Goal: Transaction & Acquisition: Purchase product/service

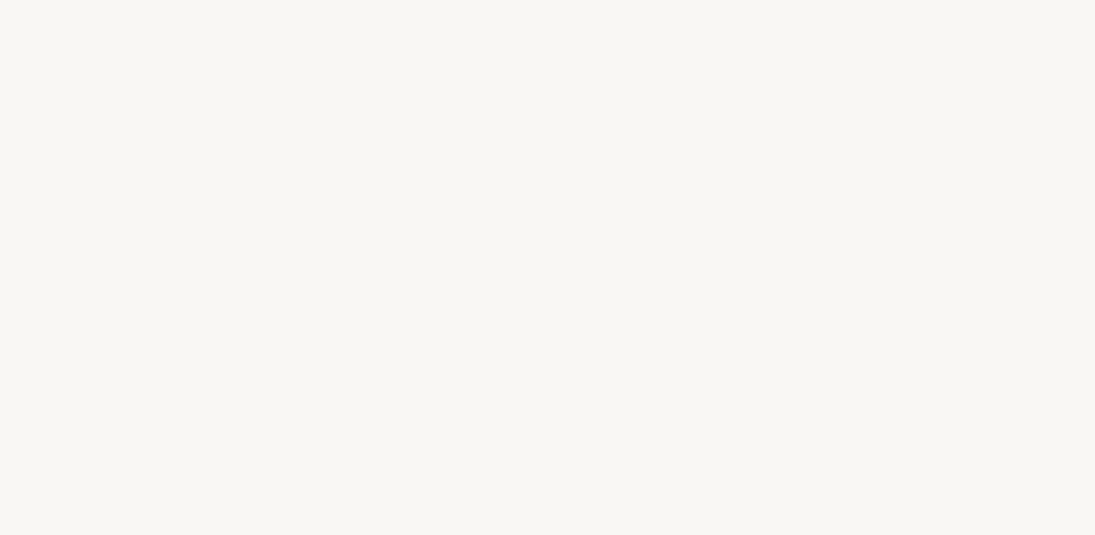
select select "FR"
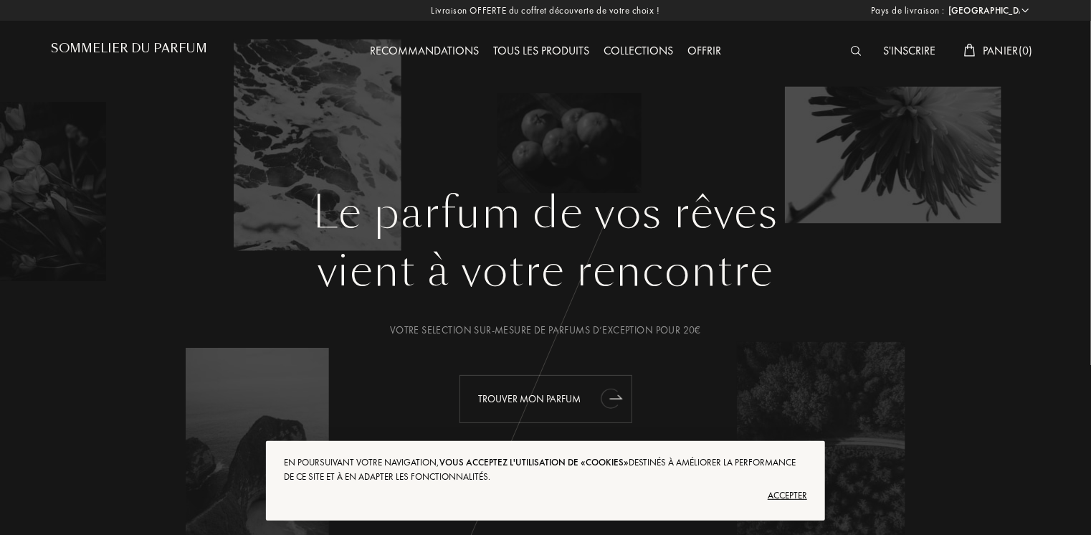
click at [550, 405] on div "Trouver mon parfum" at bounding box center [545, 399] width 173 height 48
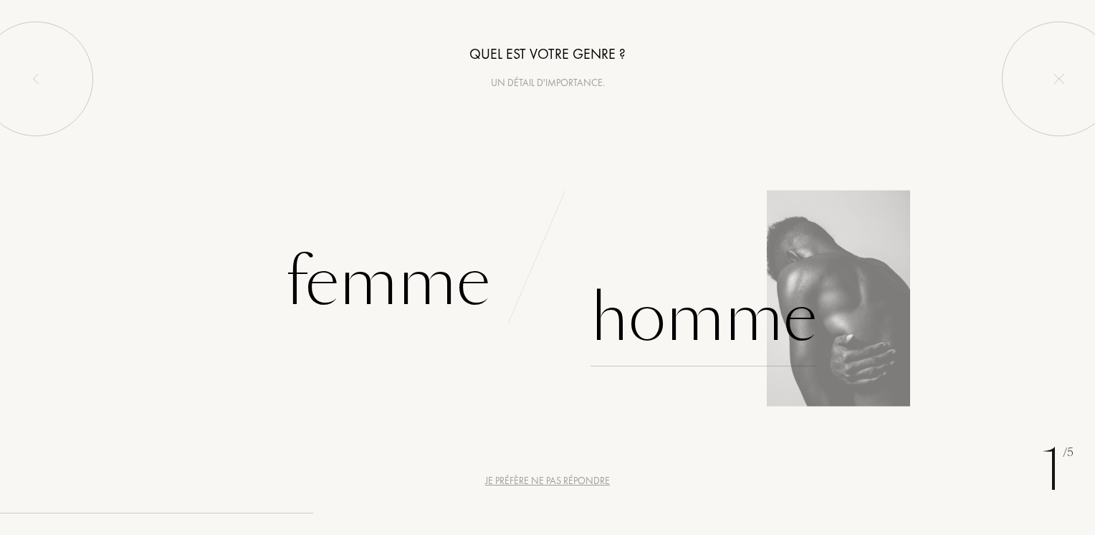
click at [710, 337] on div "Homme" at bounding box center [704, 318] width 227 height 97
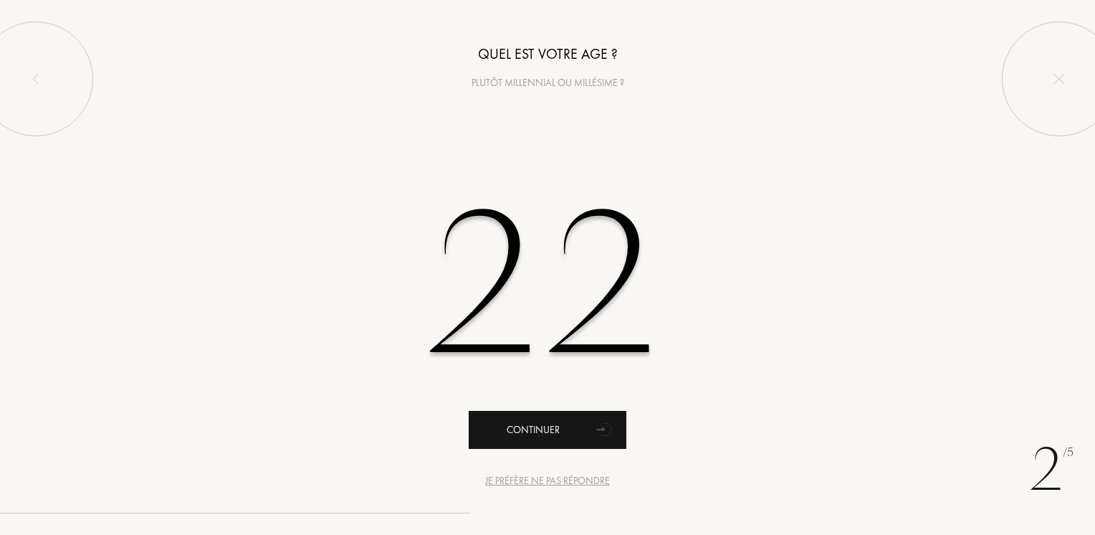
type input "22"
click at [608, 433] on icon "animation" at bounding box center [605, 430] width 20 height 19
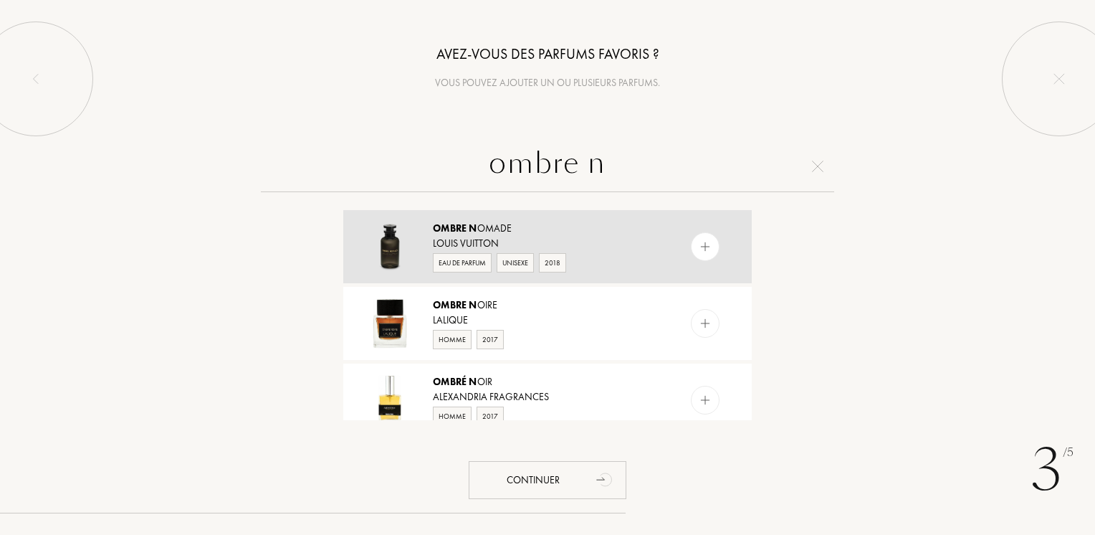
type input "ombre n"
click at [707, 247] on img at bounding box center [706, 247] width 14 height 14
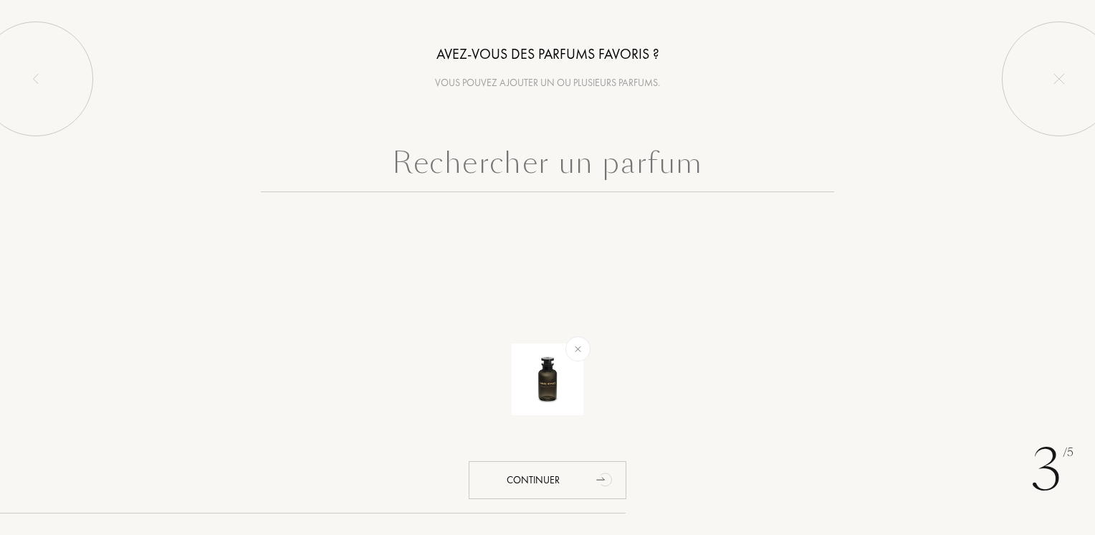
click at [626, 183] on input "text" at bounding box center [547, 166] width 573 height 52
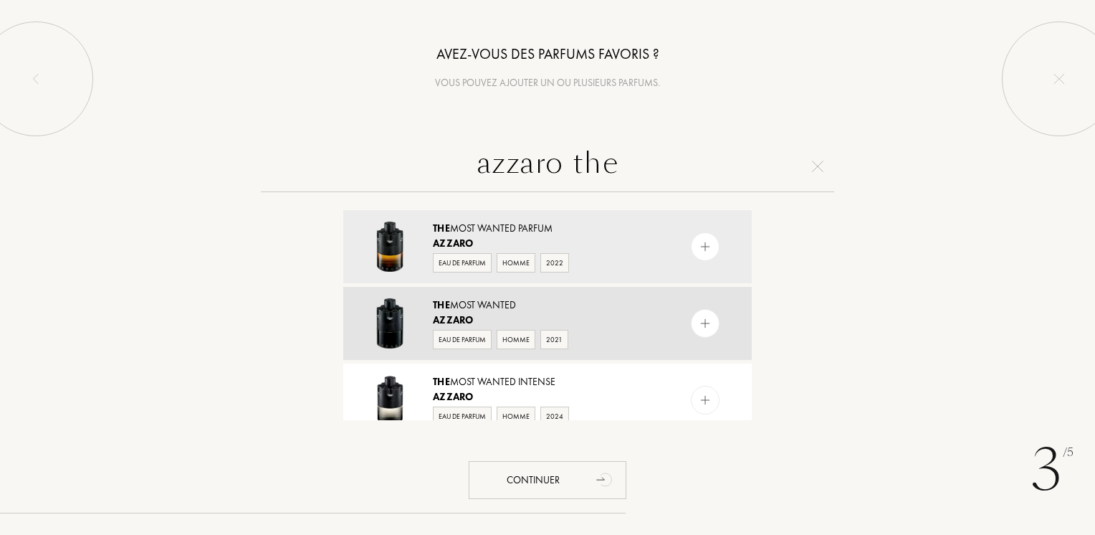
type input "azzaro the"
click at [705, 321] on img at bounding box center [706, 324] width 14 height 14
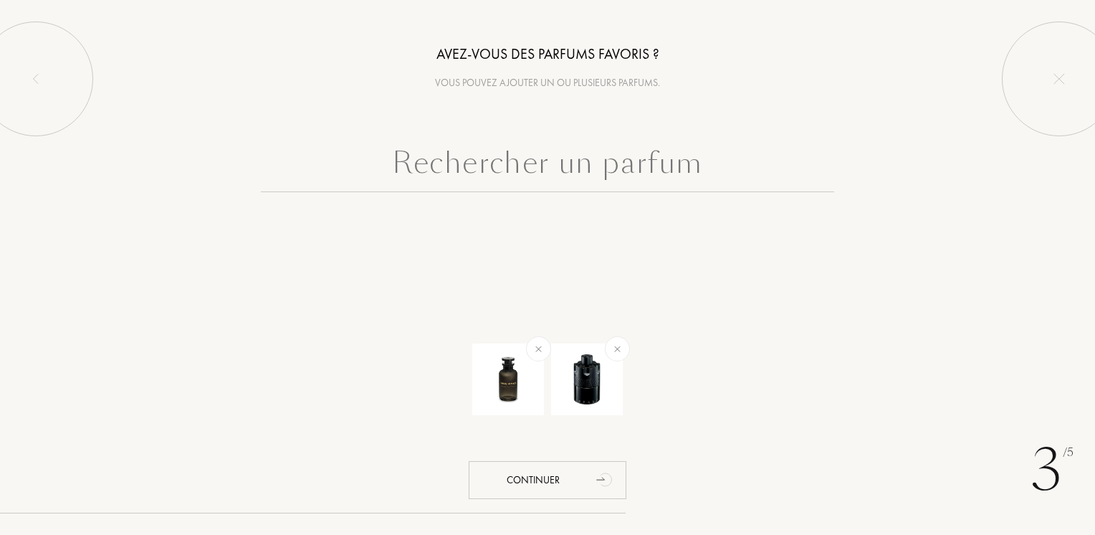
click at [621, 165] on input "text" at bounding box center [547, 166] width 573 height 52
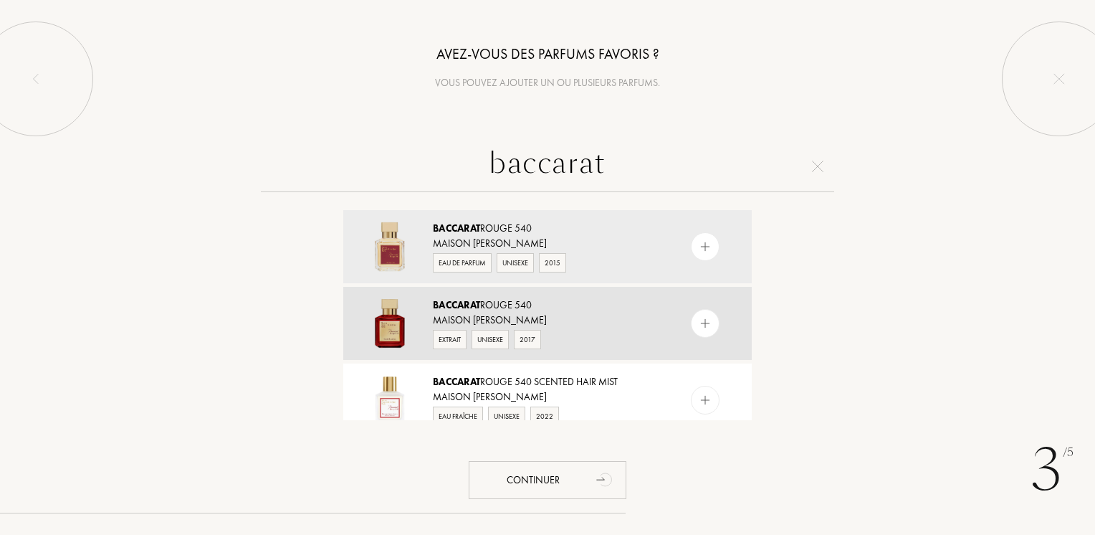
type input "baccarat"
click at [705, 325] on img at bounding box center [706, 324] width 14 height 14
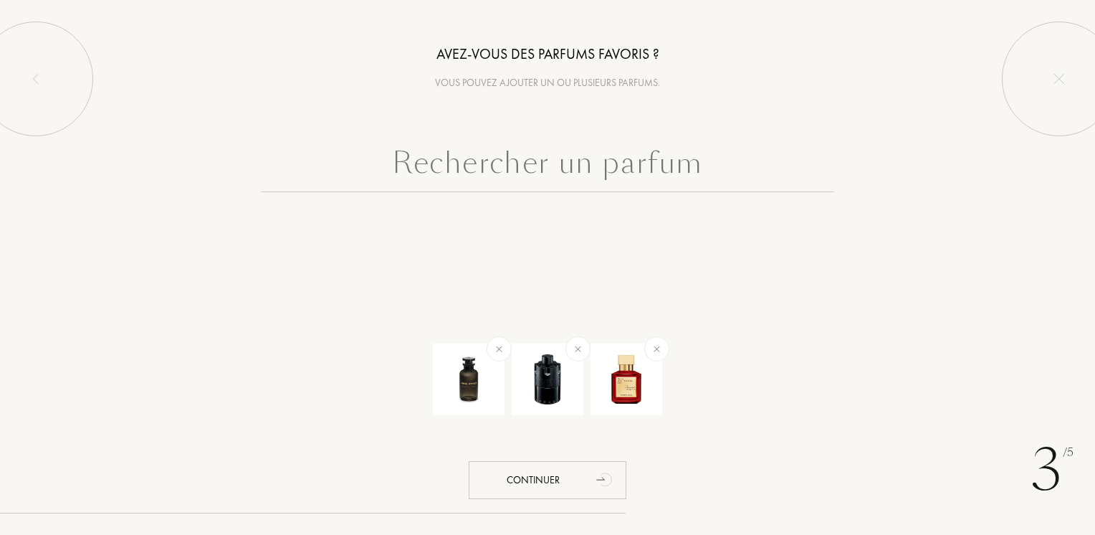
click at [614, 173] on input "text" at bounding box center [547, 166] width 573 height 52
type input "r"
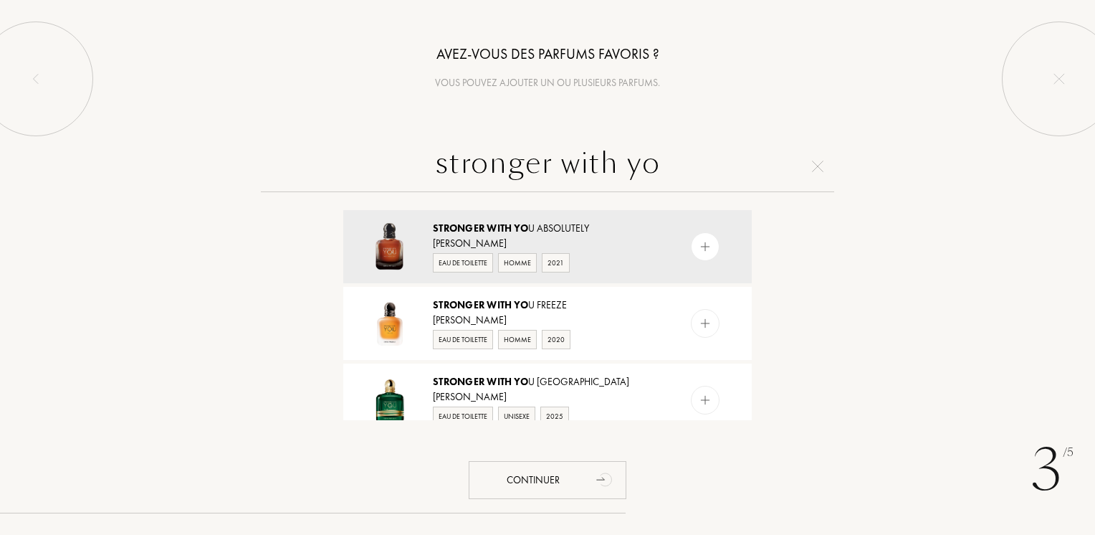
type input "stronger with yo"
click at [699, 244] on img at bounding box center [706, 247] width 14 height 14
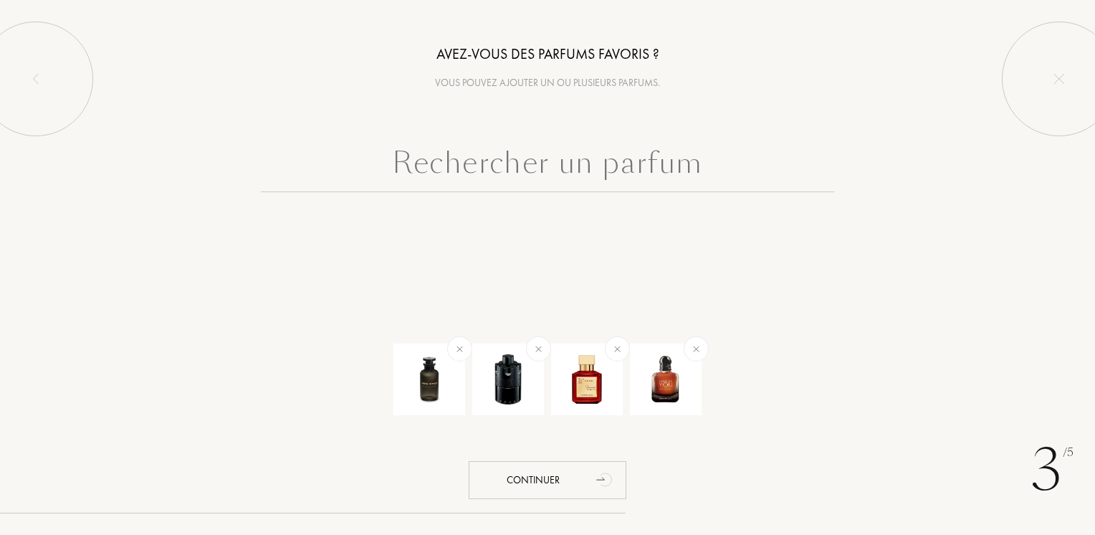
click at [680, 180] on input "text" at bounding box center [547, 166] width 573 height 52
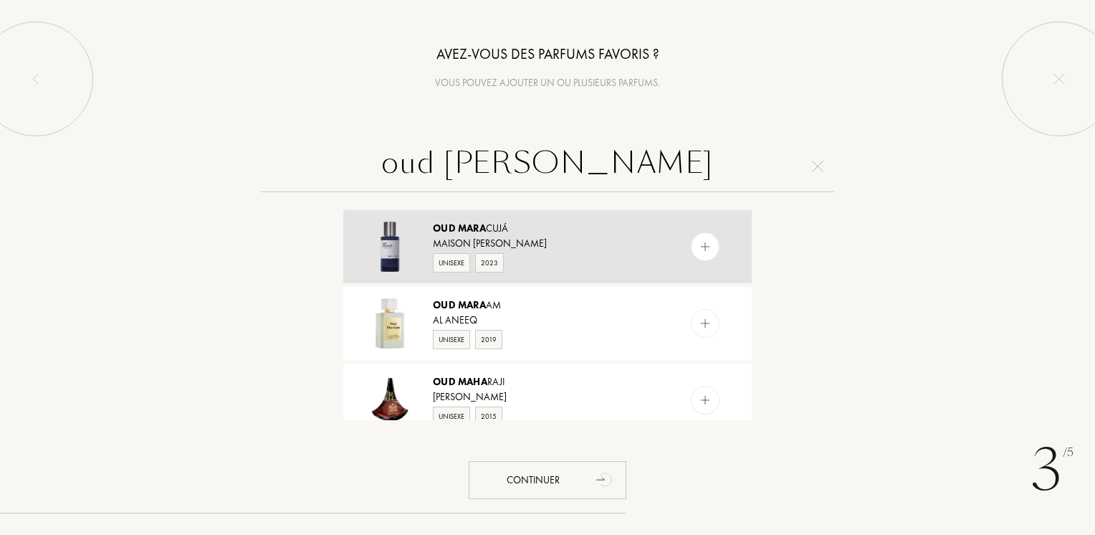
type input "oud mara"
click at [702, 254] on div at bounding box center [705, 246] width 29 height 29
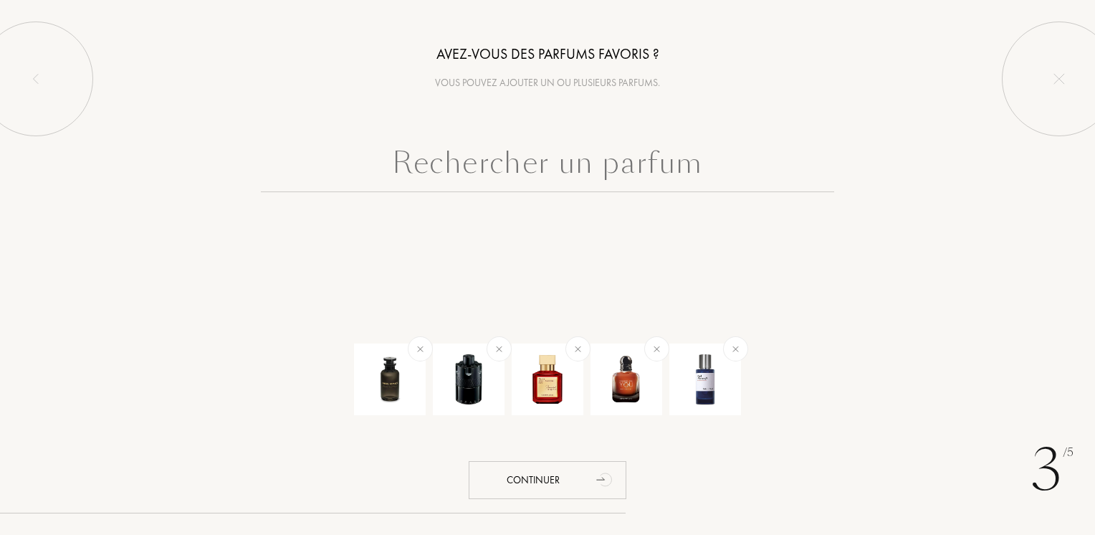
click at [652, 181] on input "text" at bounding box center [547, 166] width 573 height 52
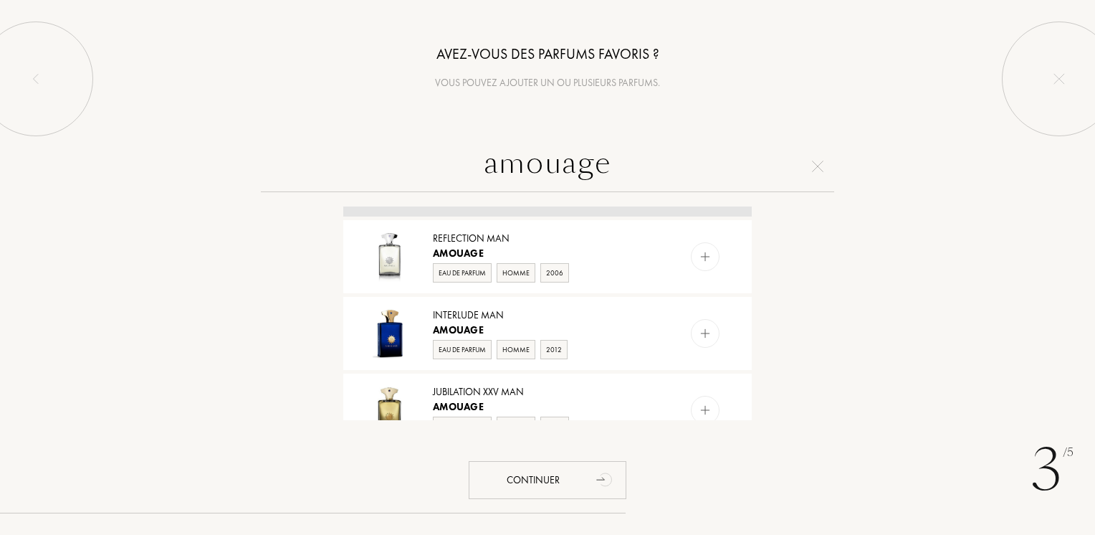
scroll to position [215, 0]
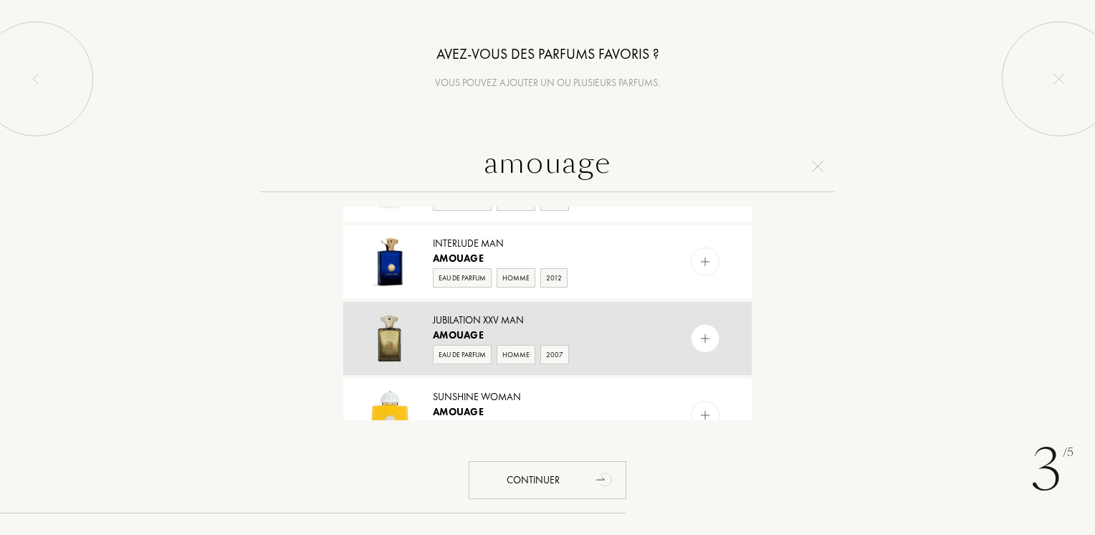
type input "amouage"
click at [705, 338] on img at bounding box center [706, 339] width 14 height 14
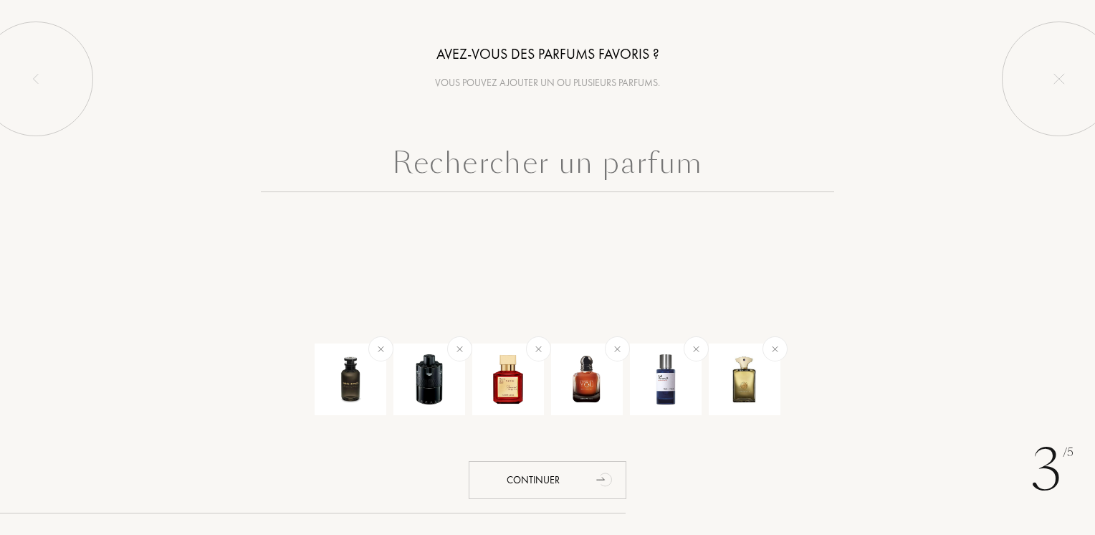
click at [545, 151] on input "text" at bounding box center [547, 166] width 573 height 52
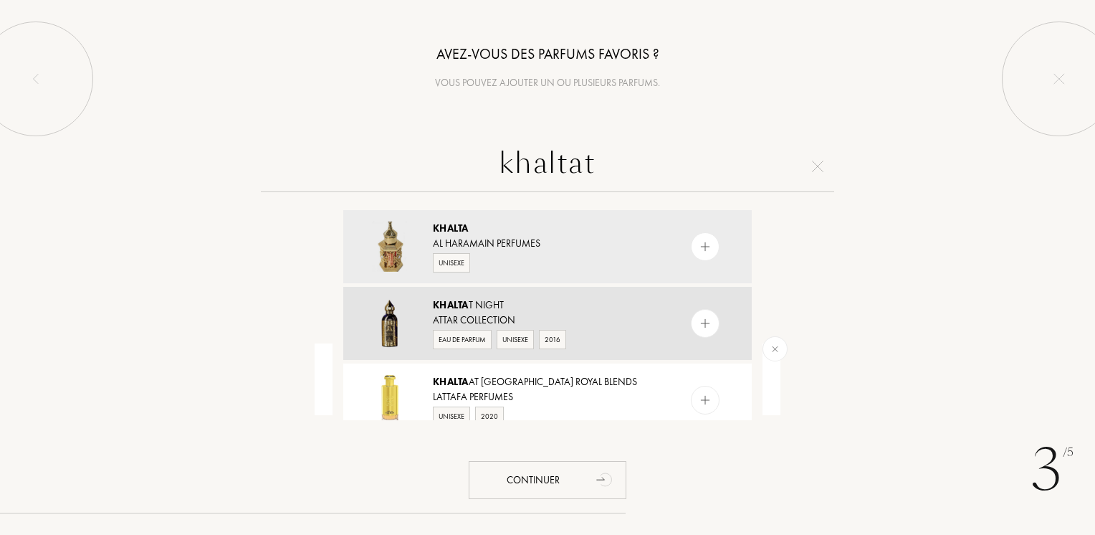
type input "khaltat"
click at [704, 326] on img at bounding box center [706, 324] width 14 height 14
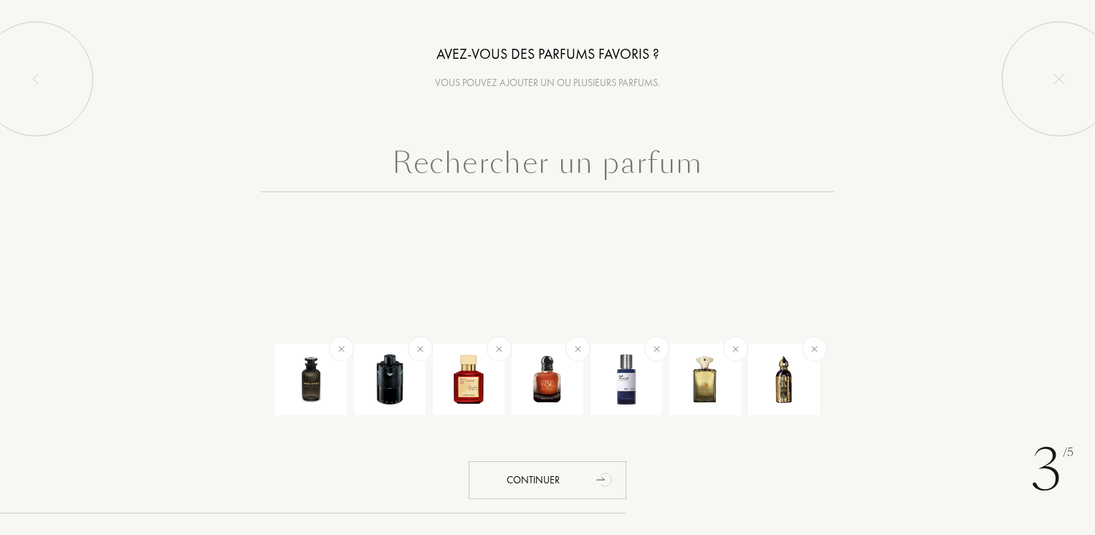
click at [515, 143] on input "text" at bounding box center [547, 166] width 573 height 52
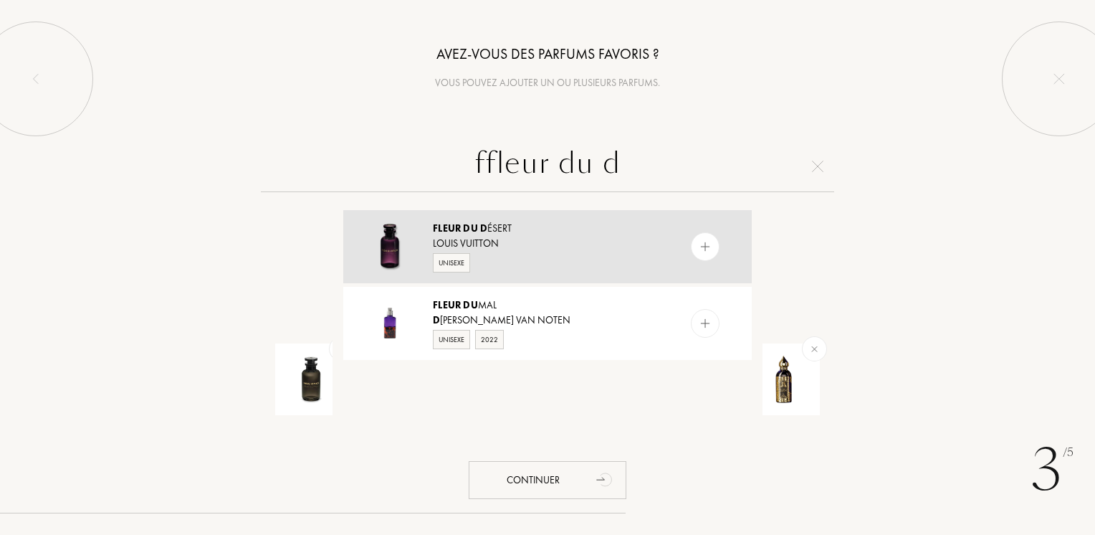
type input "ffleur du d"
click at [708, 251] on img at bounding box center [706, 247] width 14 height 14
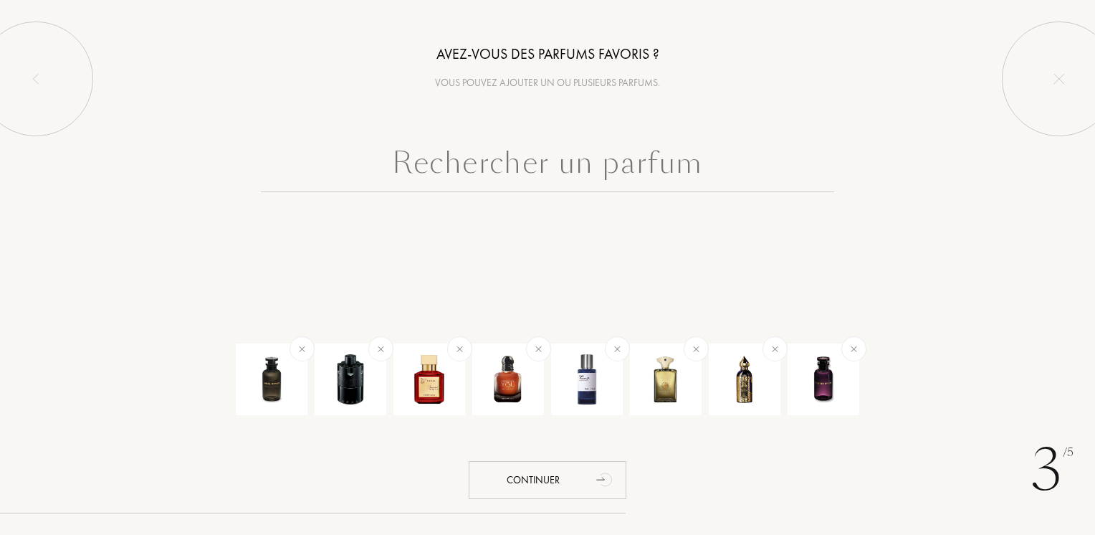
click at [682, 172] on input "text" at bounding box center [547, 166] width 573 height 52
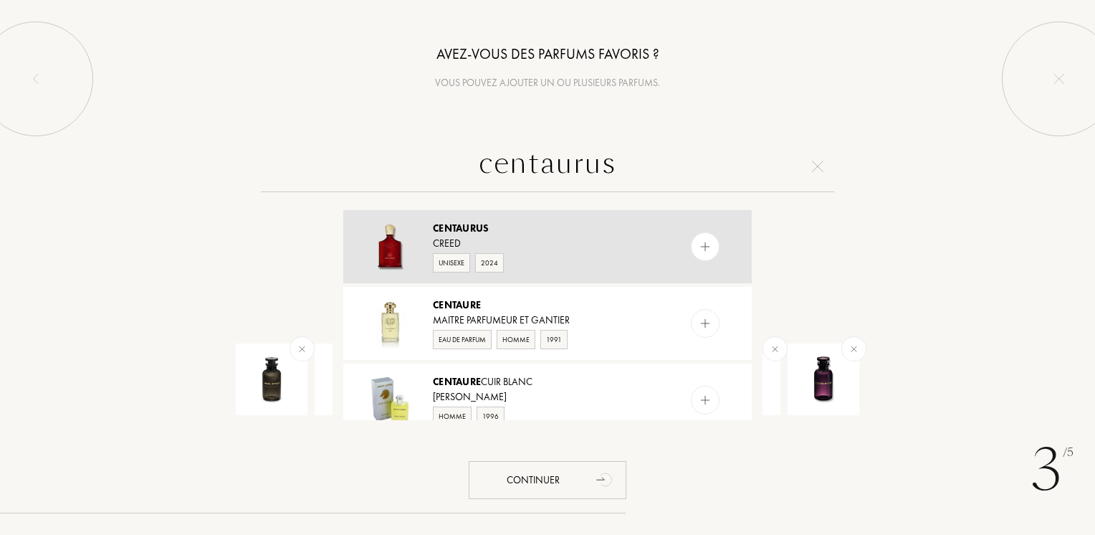
type input "centaurus"
click at [705, 248] on img at bounding box center [706, 247] width 14 height 14
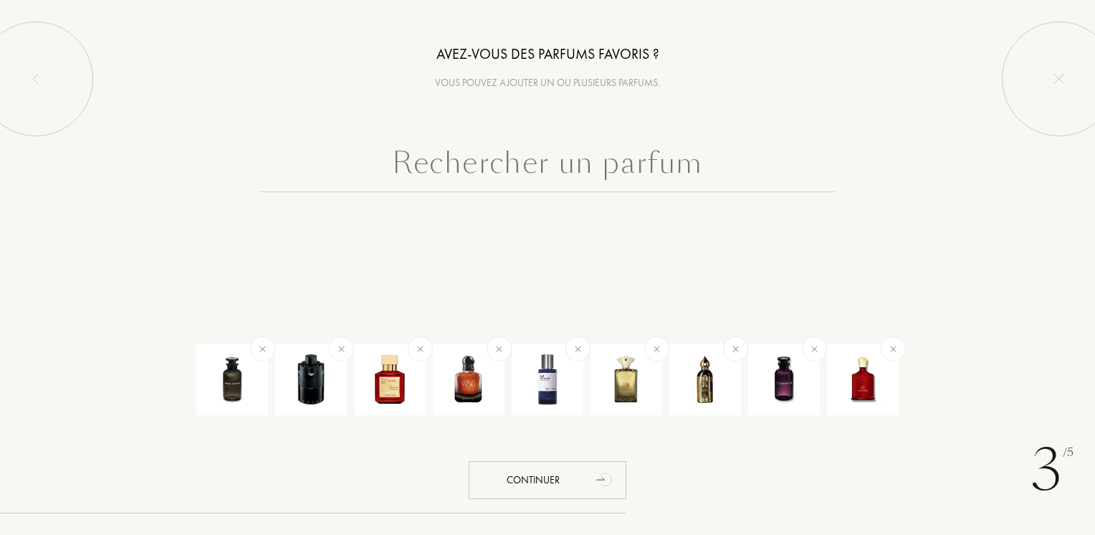
click at [711, 176] on input "text" at bounding box center [547, 166] width 573 height 52
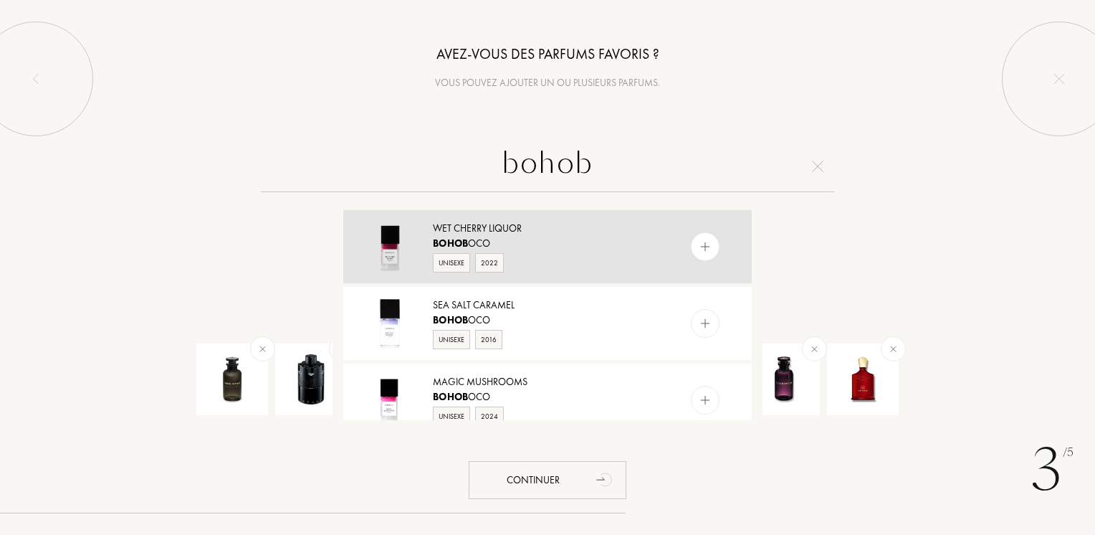
type input "bohob"
click at [703, 248] on img at bounding box center [706, 247] width 14 height 14
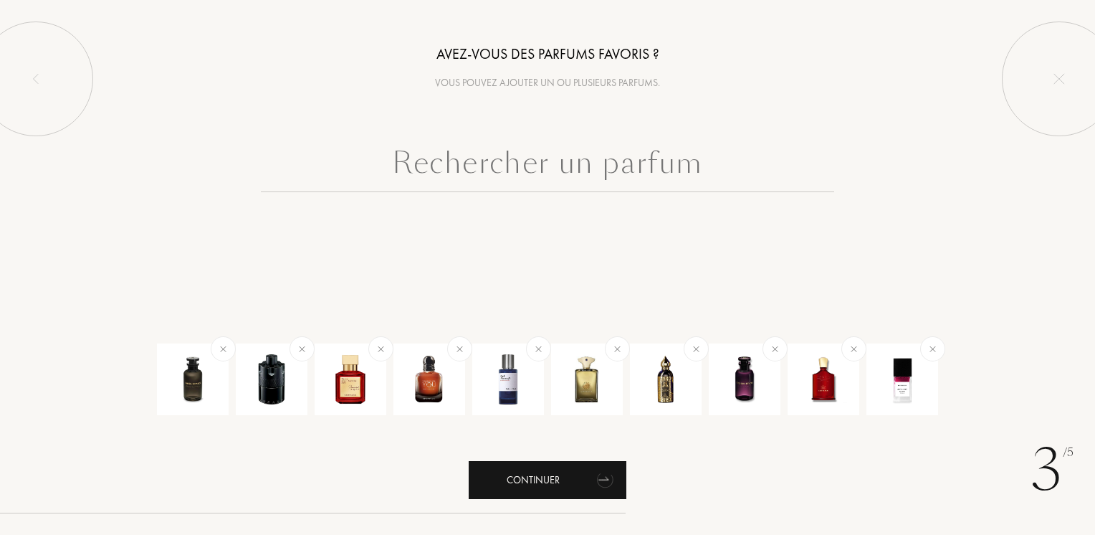
click at [580, 481] on div "Continuer" at bounding box center [548, 480] width 158 height 38
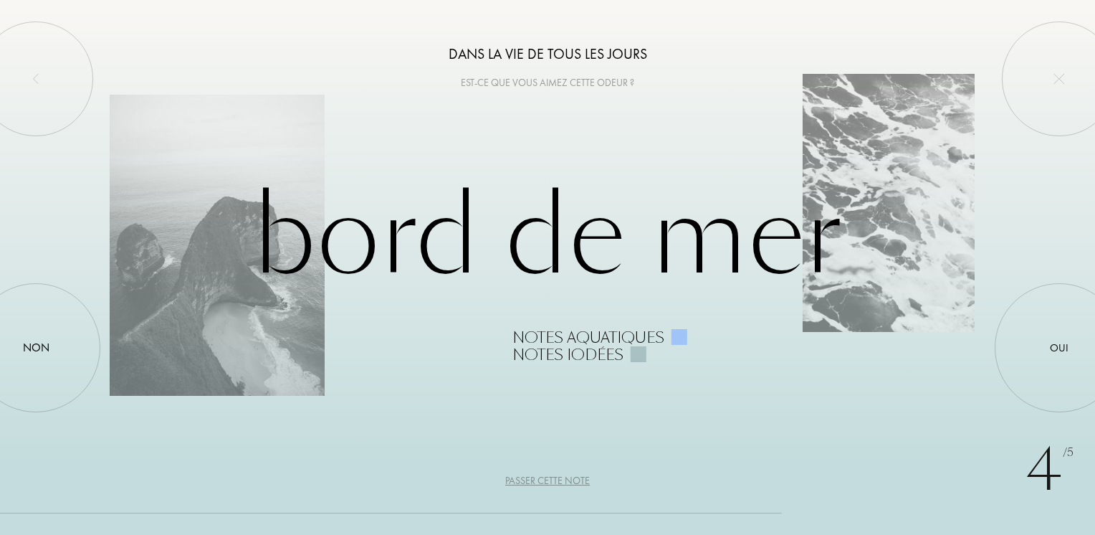
click at [528, 480] on div "Passer cette note" at bounding box center [547, 480] width 85 height 15
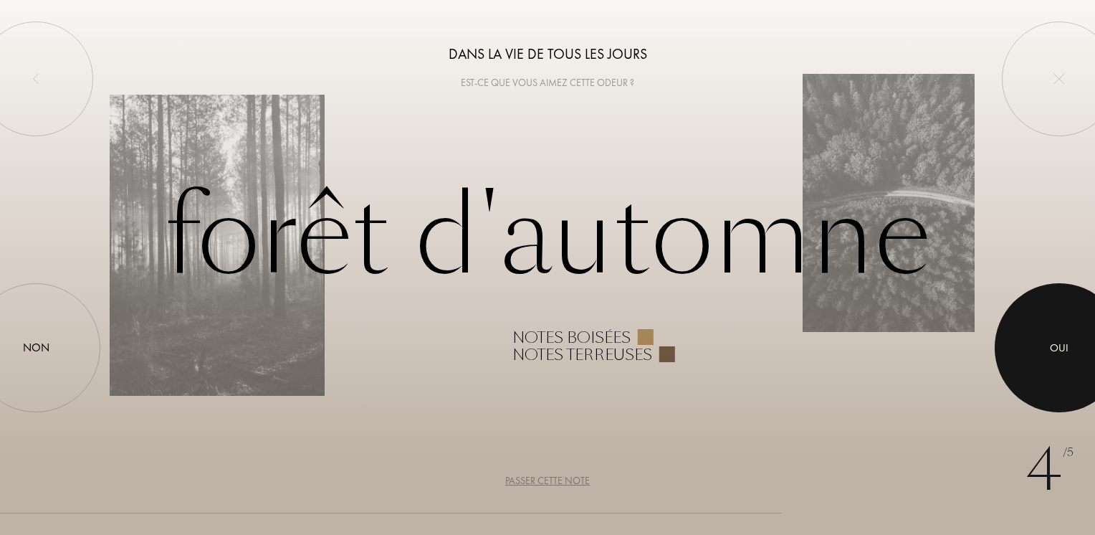
click at [1064, 361] on div at bounding box center [1059, 347] width 129 height 129
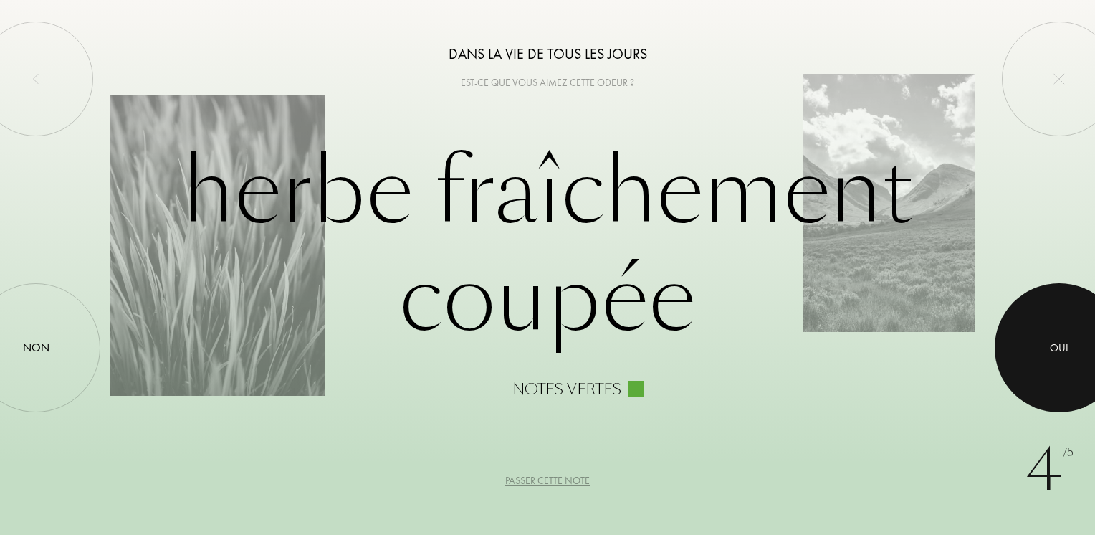
click at [1064, 327] on div at bounding box center [1059, 347] width 129 height 129
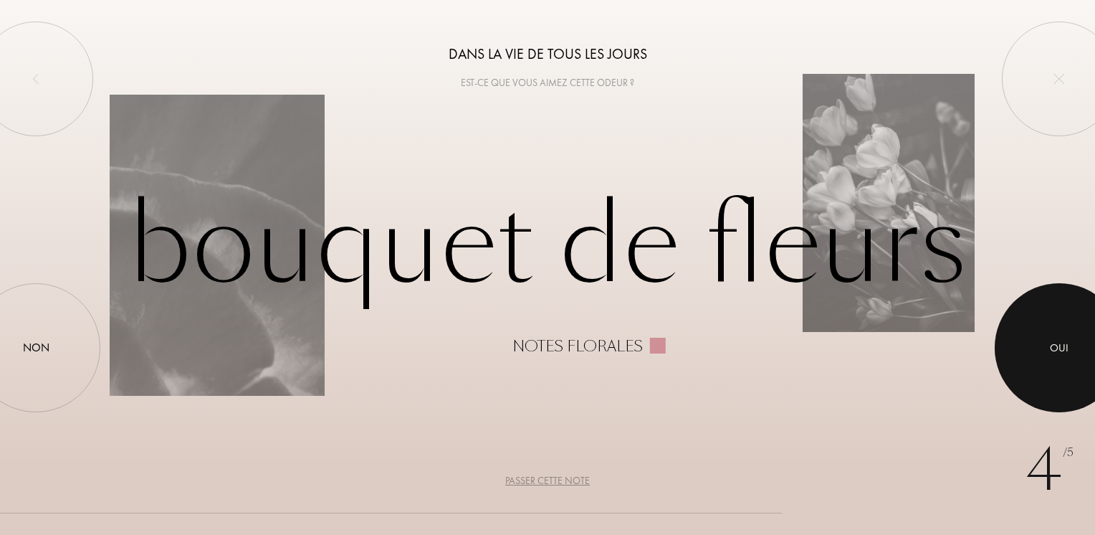
click at [1029, 351] on div at bounding box center [1059, 347] width 129 height 129
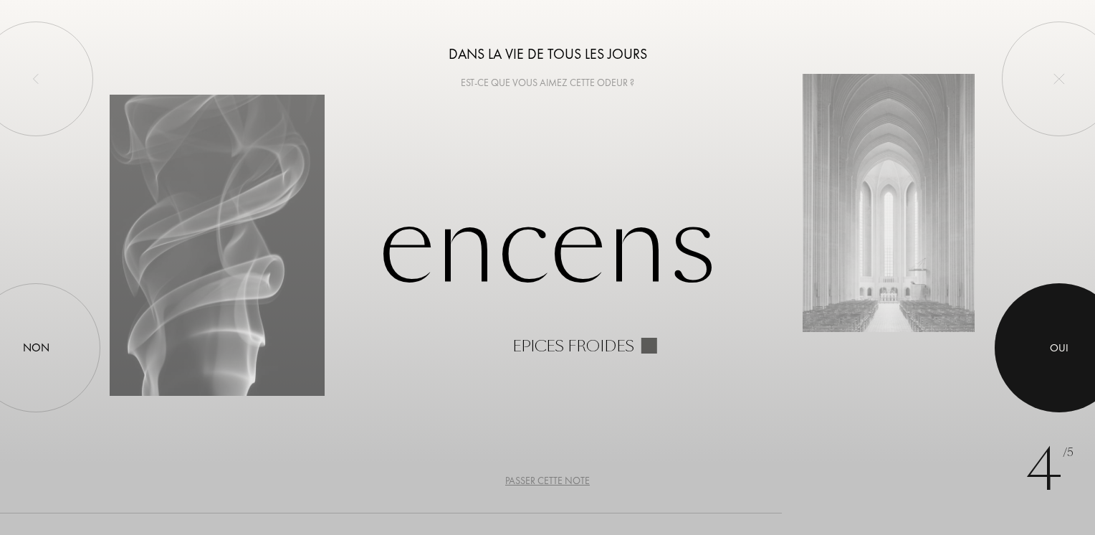
click at [1029, 351] on div at bounding box center [1059, 347] width 129 height 129
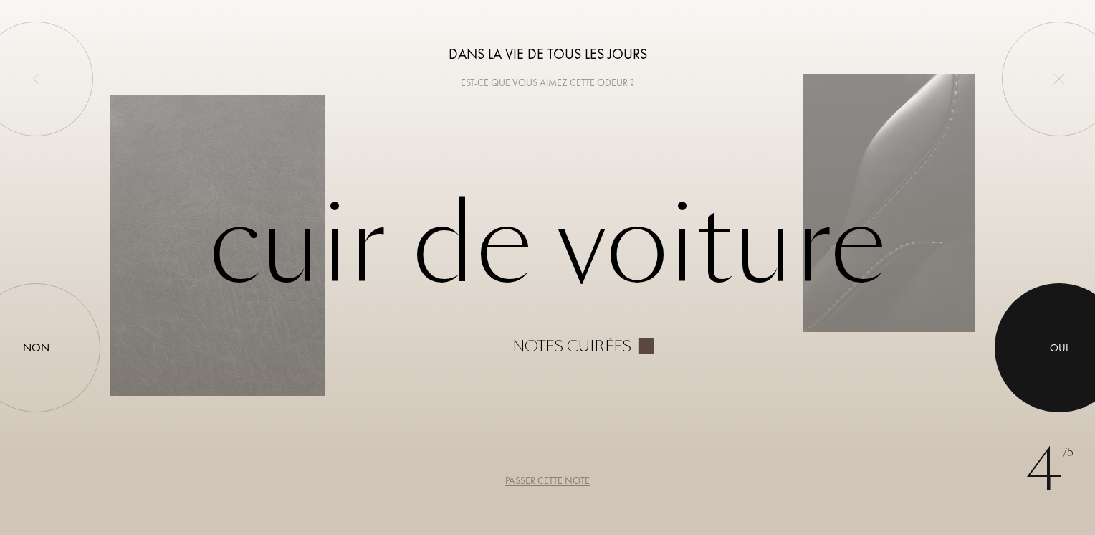
click at [1029, 351] on div at bounding box center [1059, 347] width 129 height 129
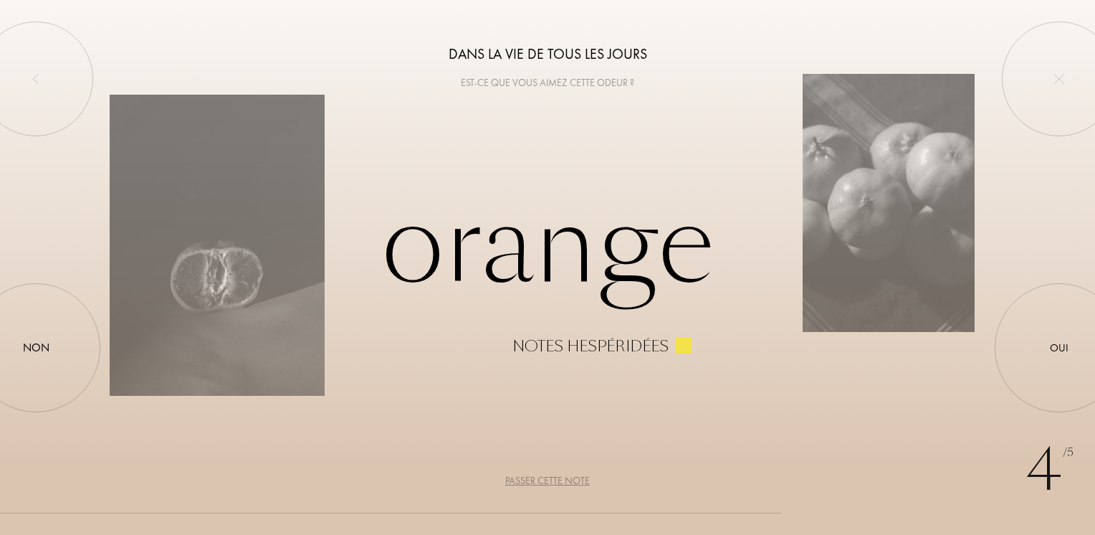
click at [546, 485] on div "Passer cette note" at bounding box center [547, 480] width 85 height 15
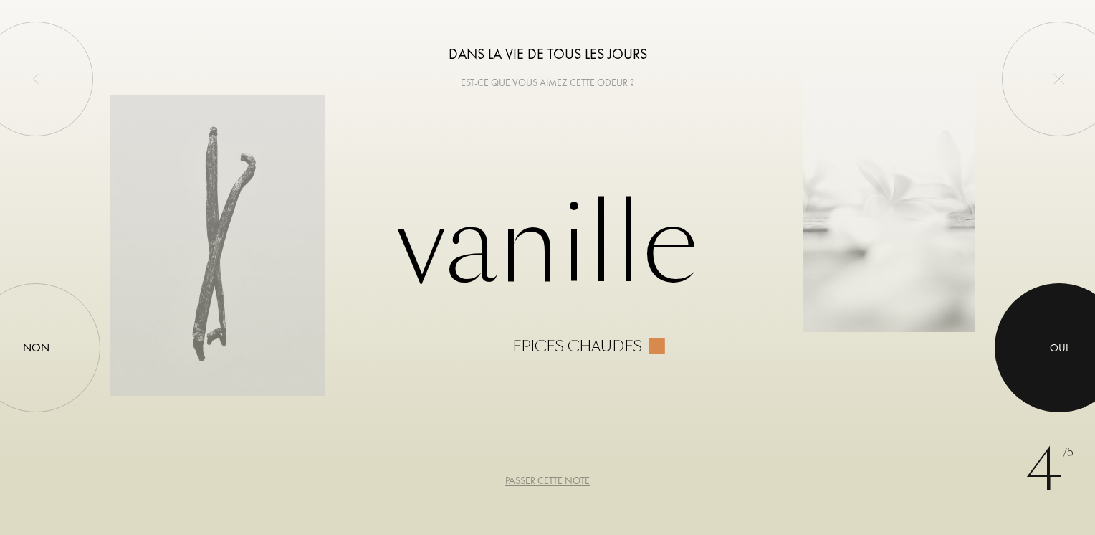
click at [1024, 333] on div at bounding box center [1059, 347] width 129 height 129
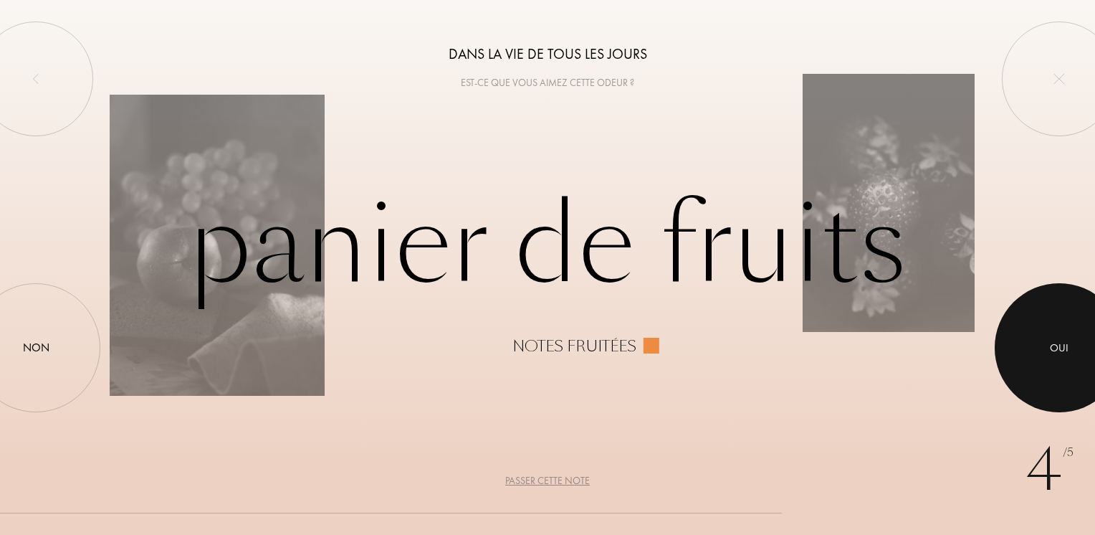
click at [1024, 333] on div at bounding box center [1059, 347] width 129 height 129
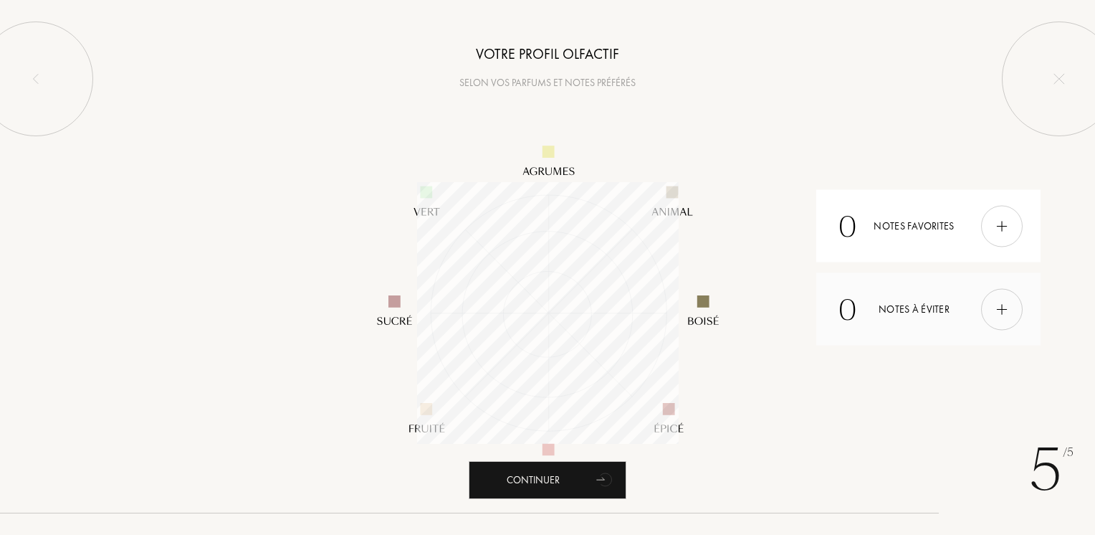
scroll to position [262, 262]
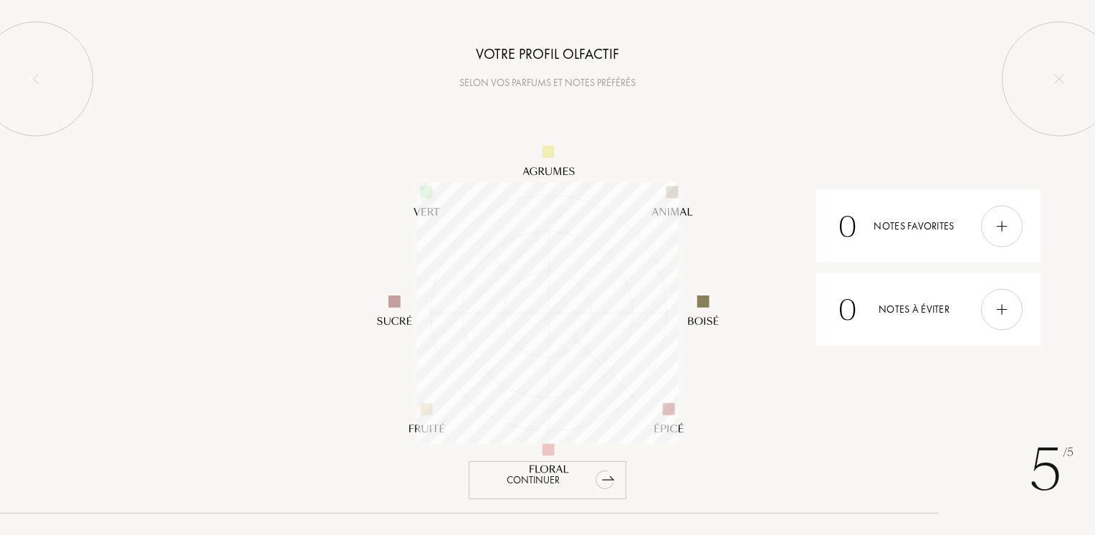
click at [578, 481] on div "Continuer" at bounding box center [548, 480] width 158 height 38
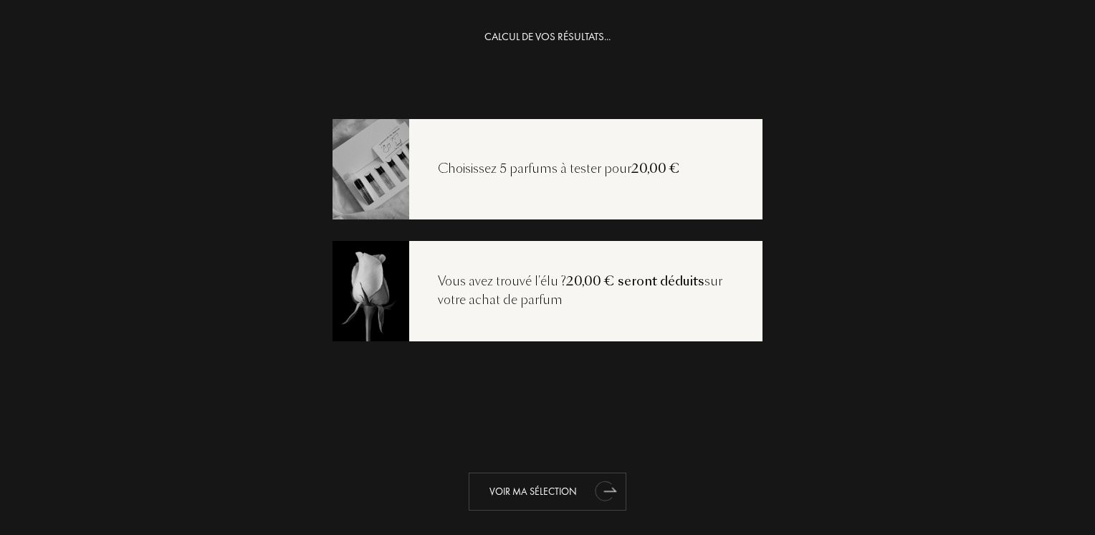
click at [607, 495] on icon "animation" at bounding box center [605, 490] width 29 height 29
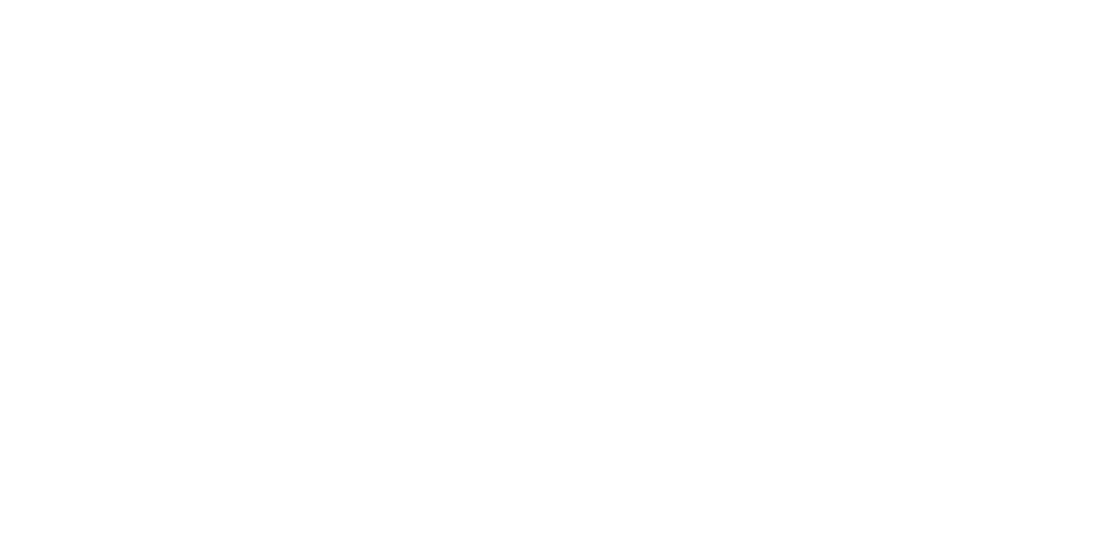
select select "FR"
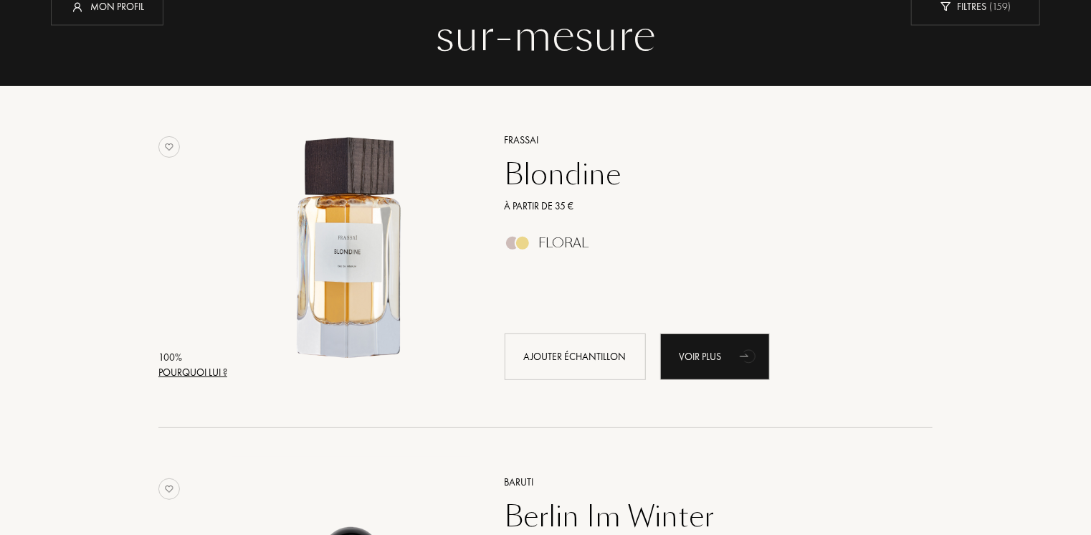
scroll to position [358, 0]
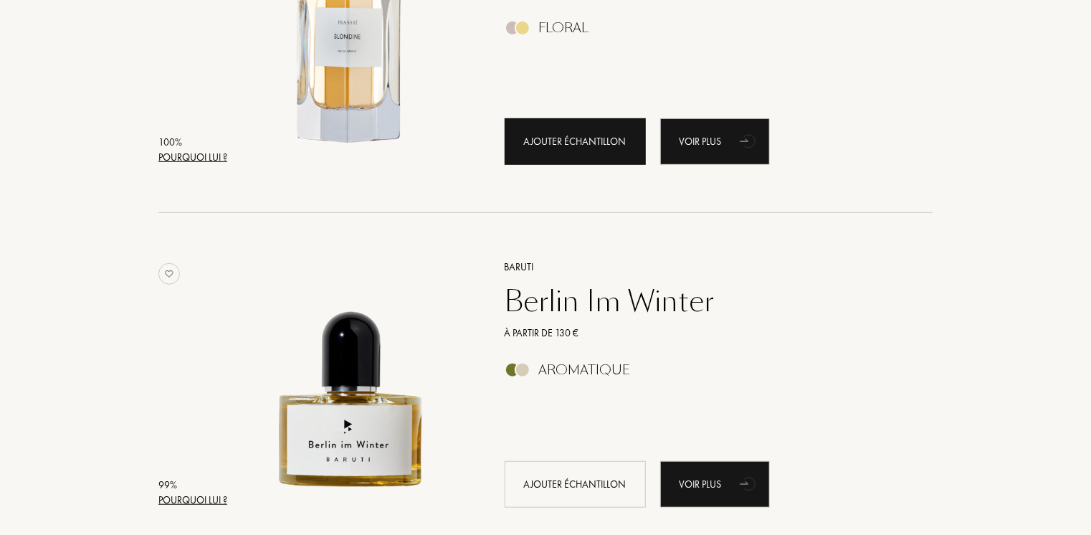
click at [586, 132] on div "Ajouter échantillon" at bounding box center [575, 141] width 141 height 47
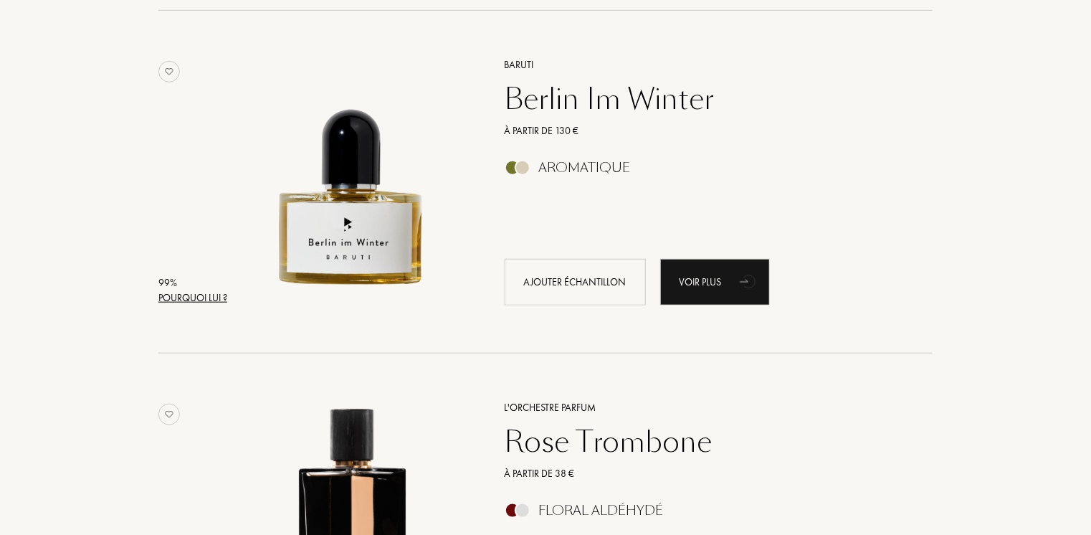
scroll to position [573, 0]
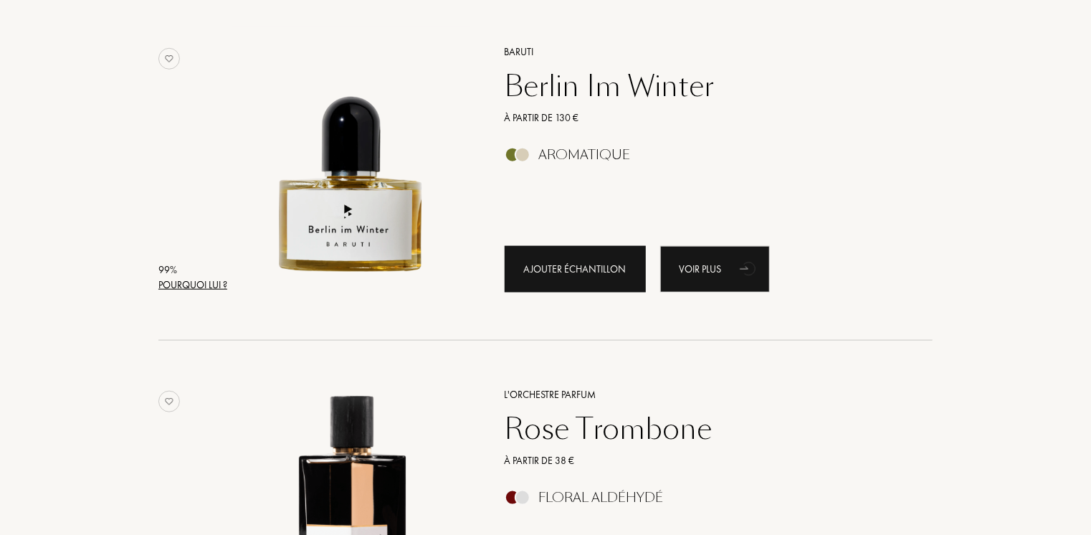
click at [599, 270] on div "Ajouter échantillon" at bounding box center [575, 269] width 141 height 47
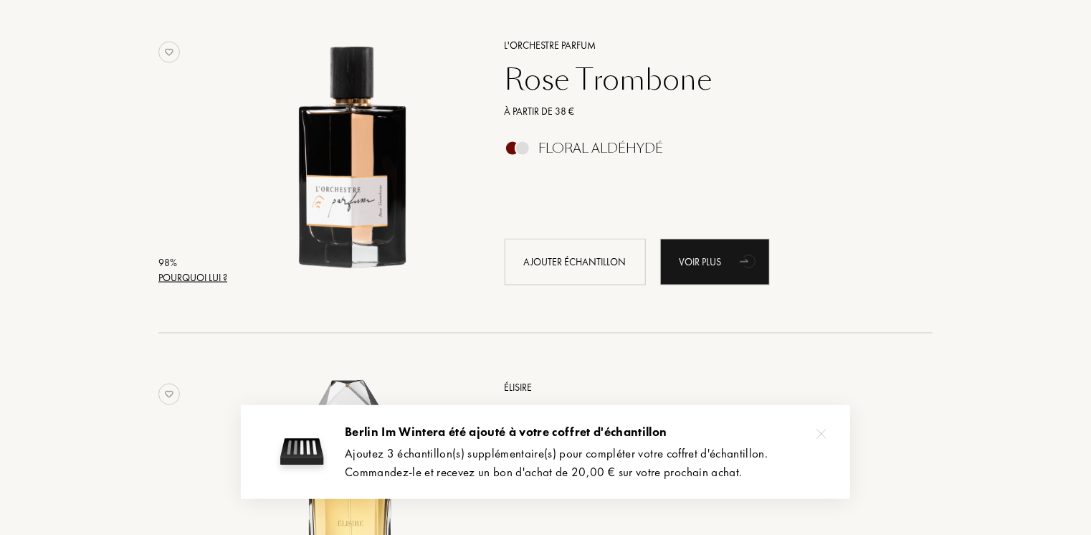
scroll to position [932, 0]
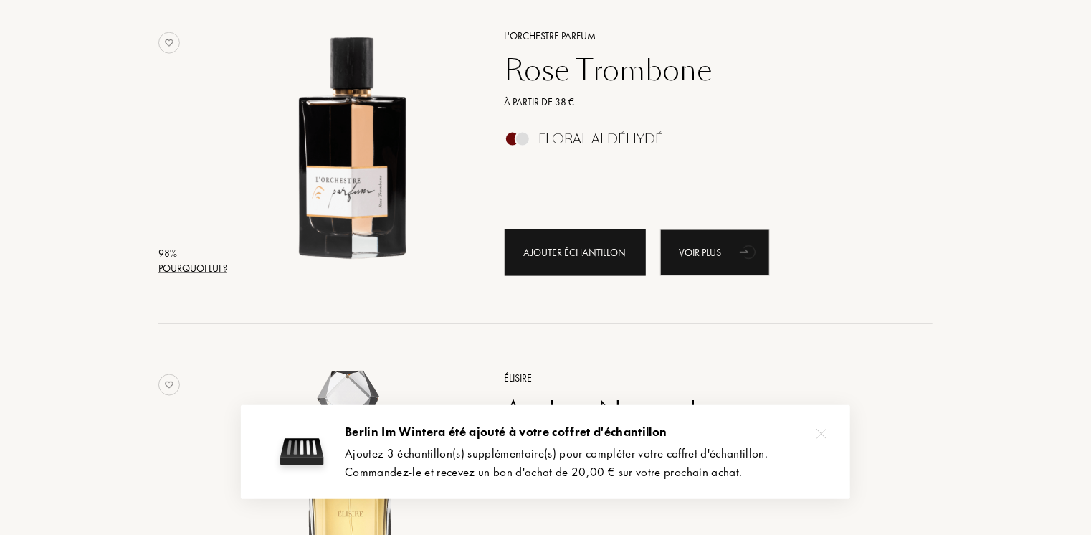
click at [605, 250] on div "Ajouter échantillon" at bounding box center [575, 252] width 141 height 47
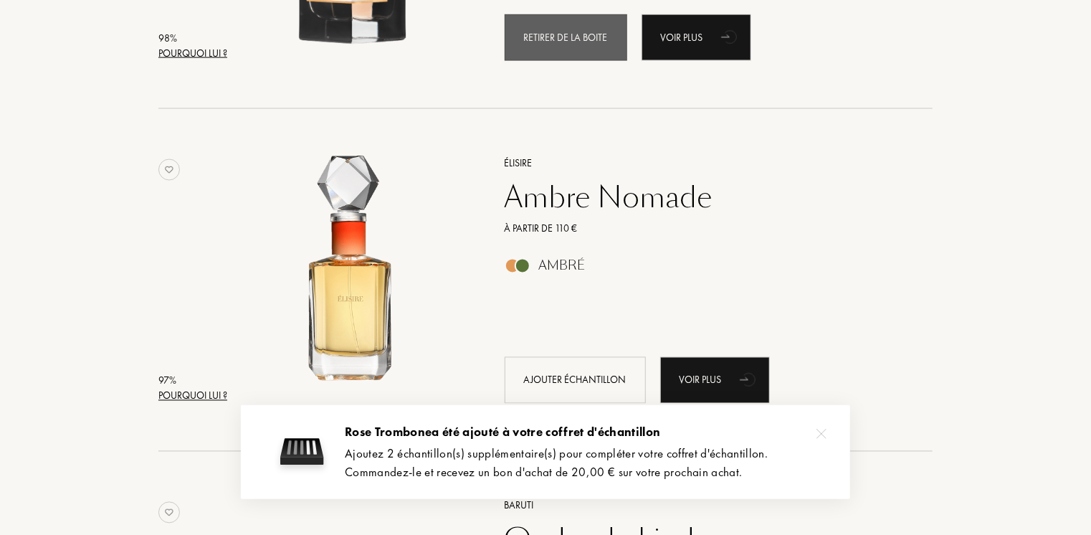
scroll to position [1219, 0]
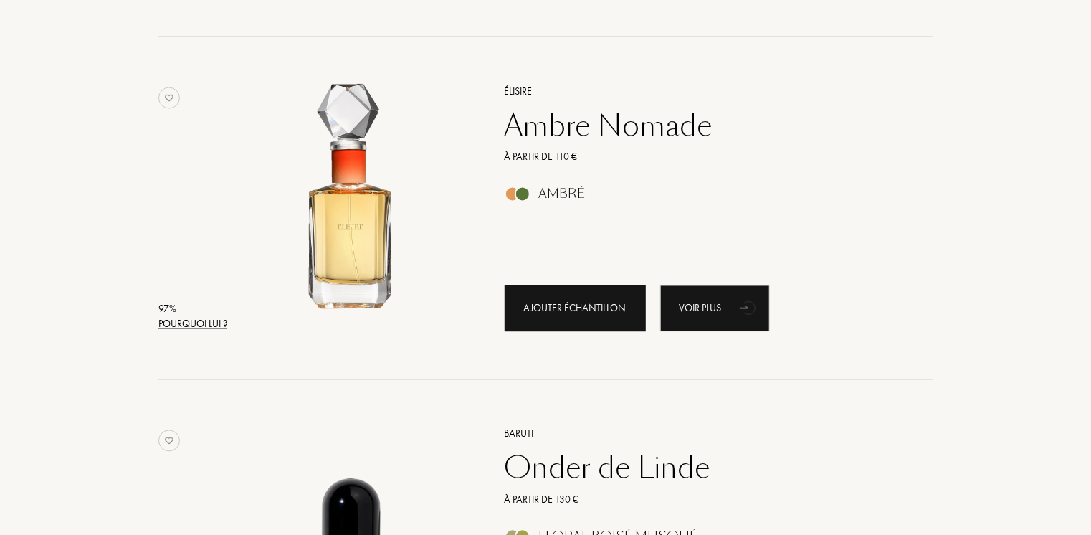
click at [595, 297] on div "Ajouter échantillon" at bounding box center [575, 308] width 141 height 47
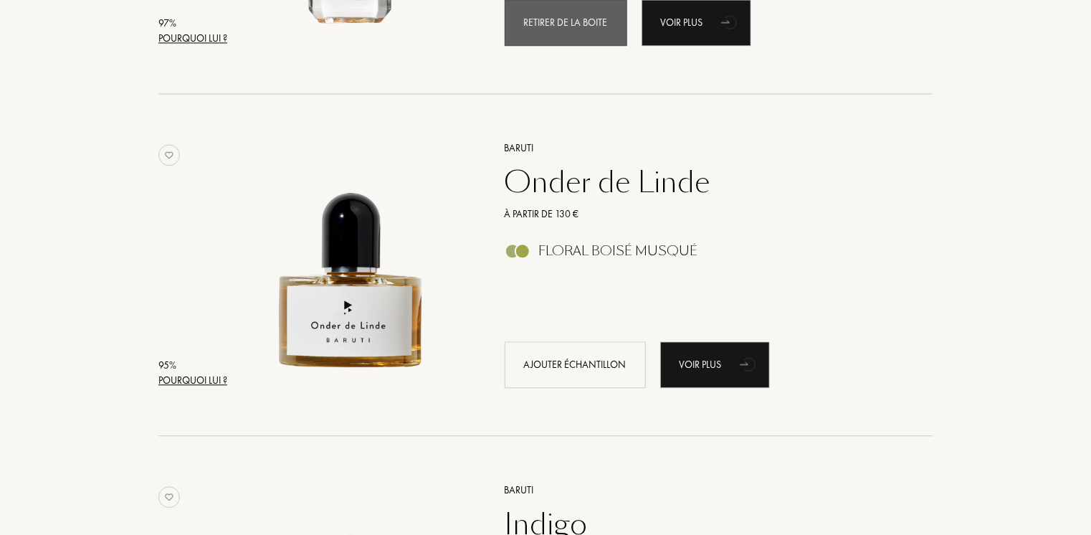
scroll to position [1505, 0]
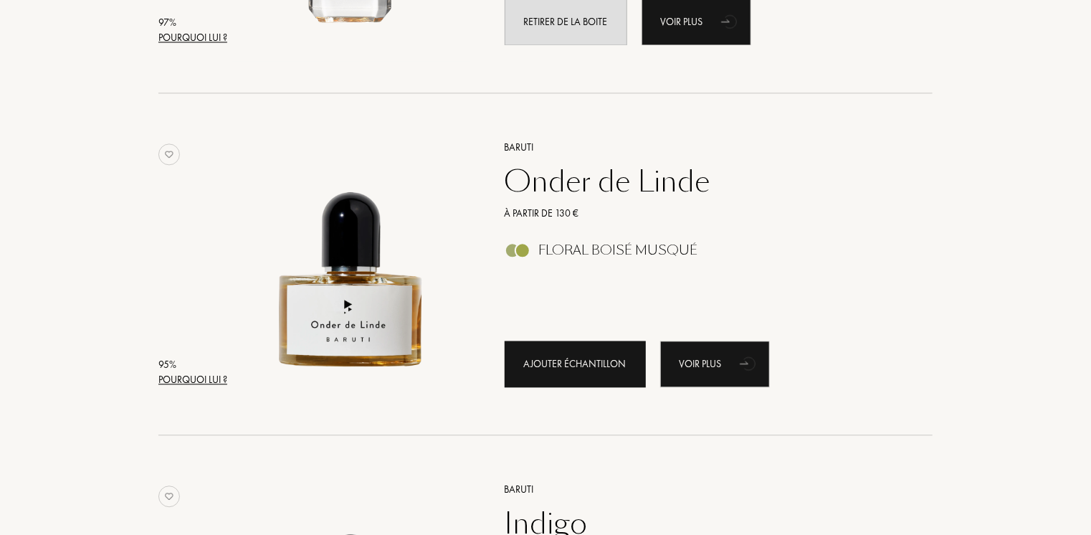
click at [583, 351] on div "Ajouter échantillon" at bounding box center [575, 363] width 141 height 47
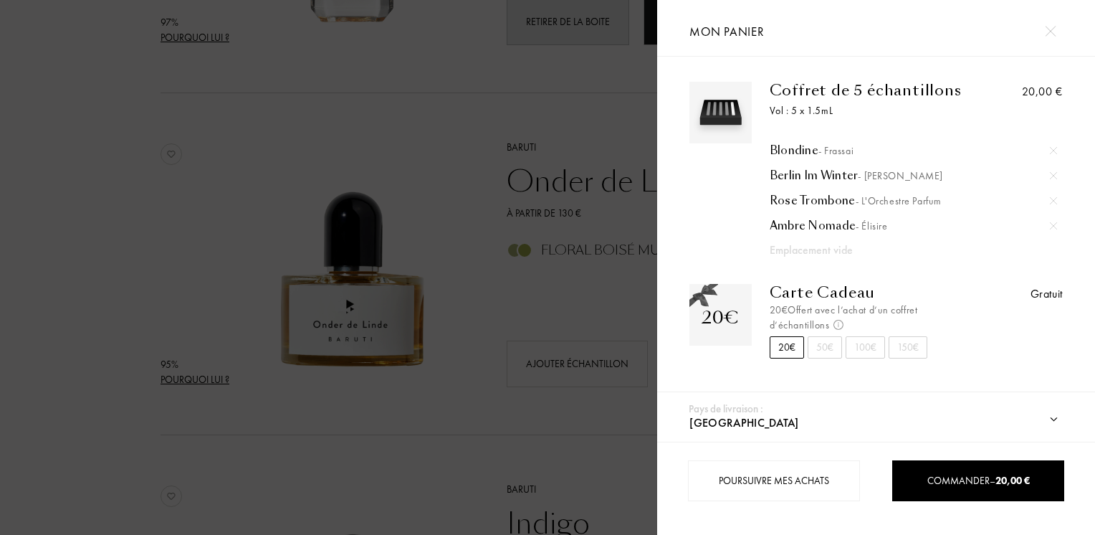
click at [786, 346] on div "20€" at bounding box center [787, 347] width 34 height 22
click at [1044, 32] on div at bounding box center [1050, 31] width 25 height 25
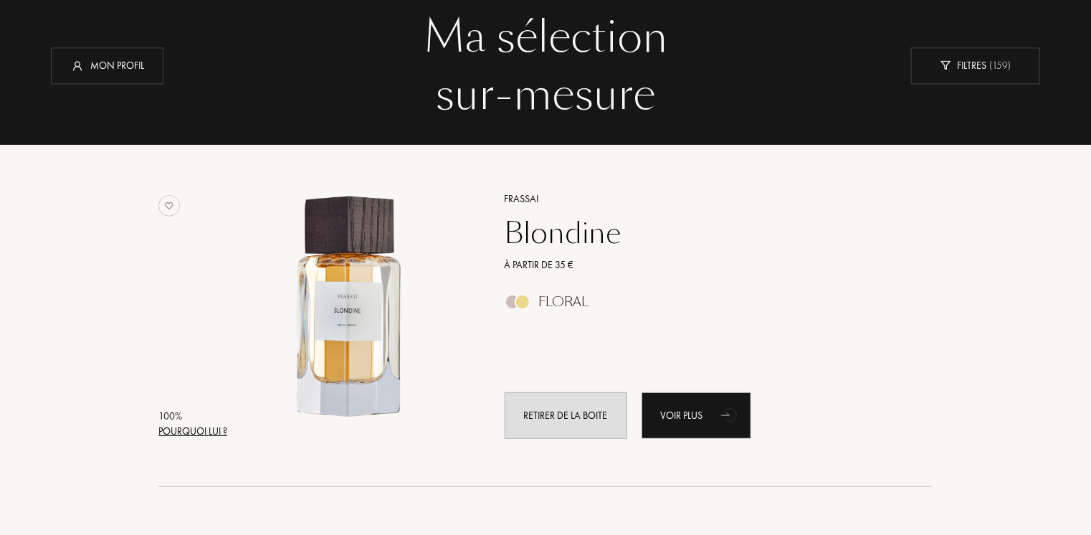
scroll to position [0, 0]
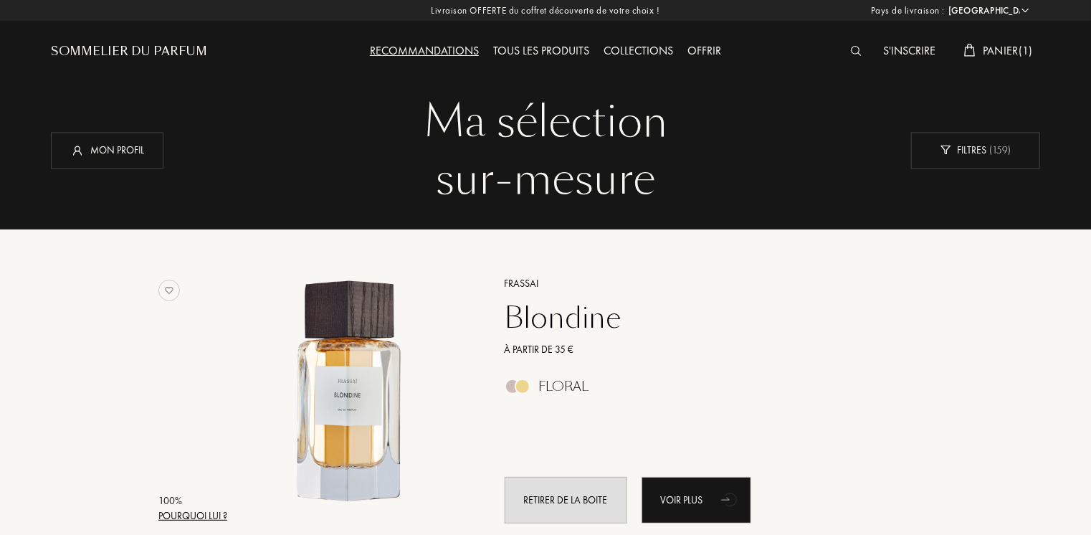
click at [646, 50] on div "Collections" at bounding box center [638, 51] width 84 height 19
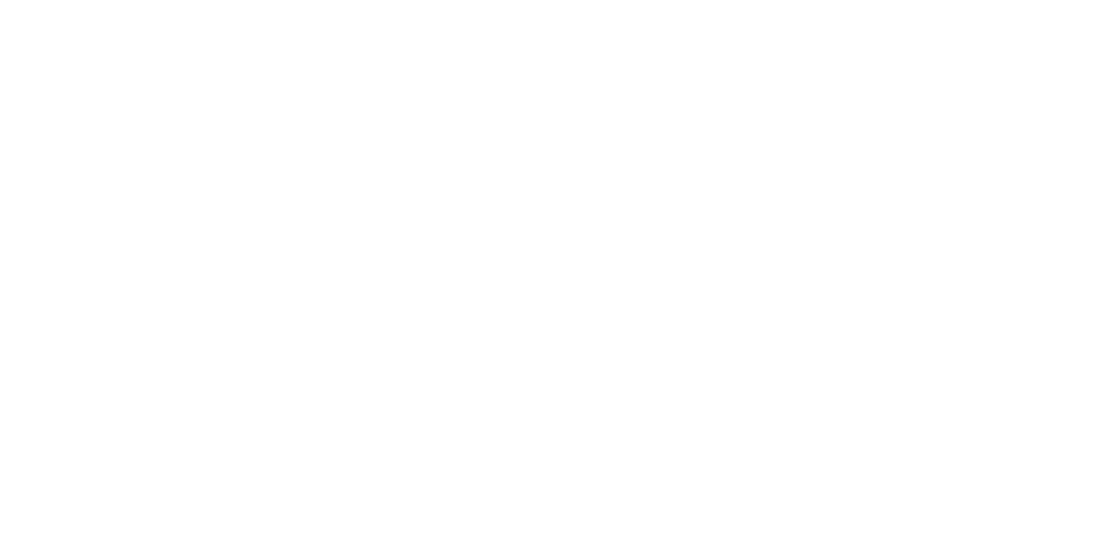
select select "FR"
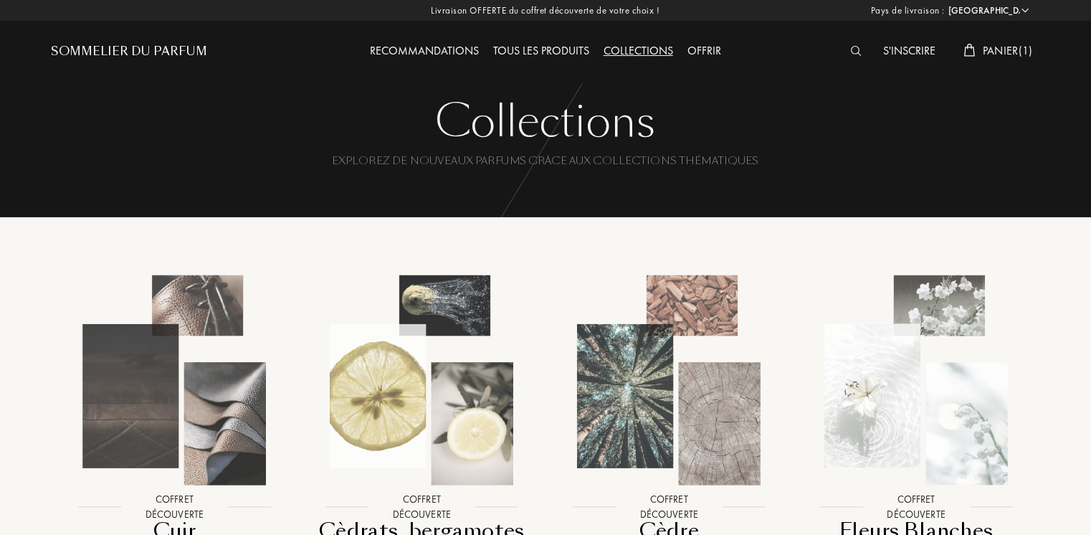
click at [579, 47] on div "Tous les produits" at bounding box center [541, 51] width 110 height 19
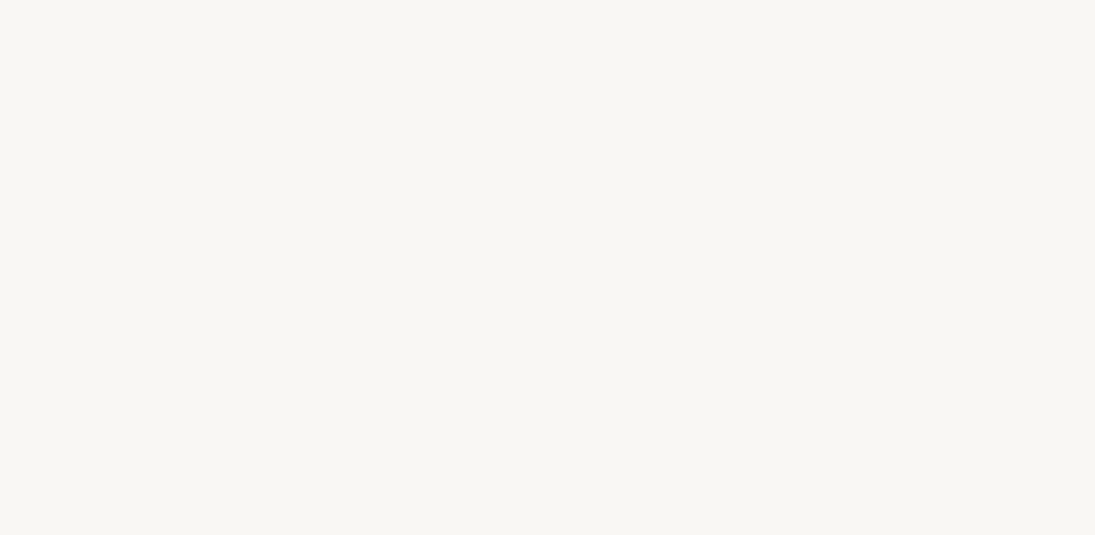
select select "FR"
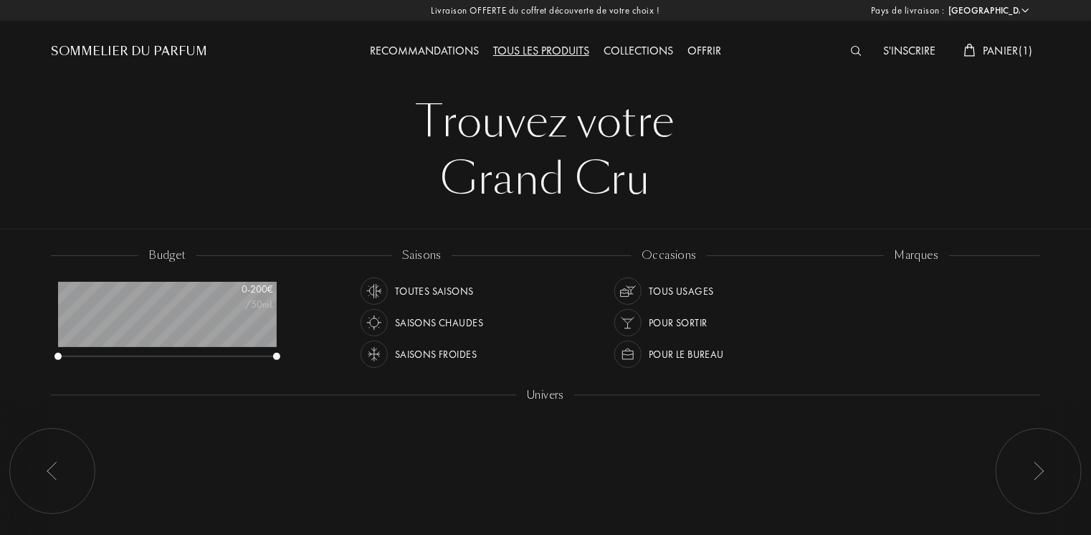
scroll to position [72, 219]
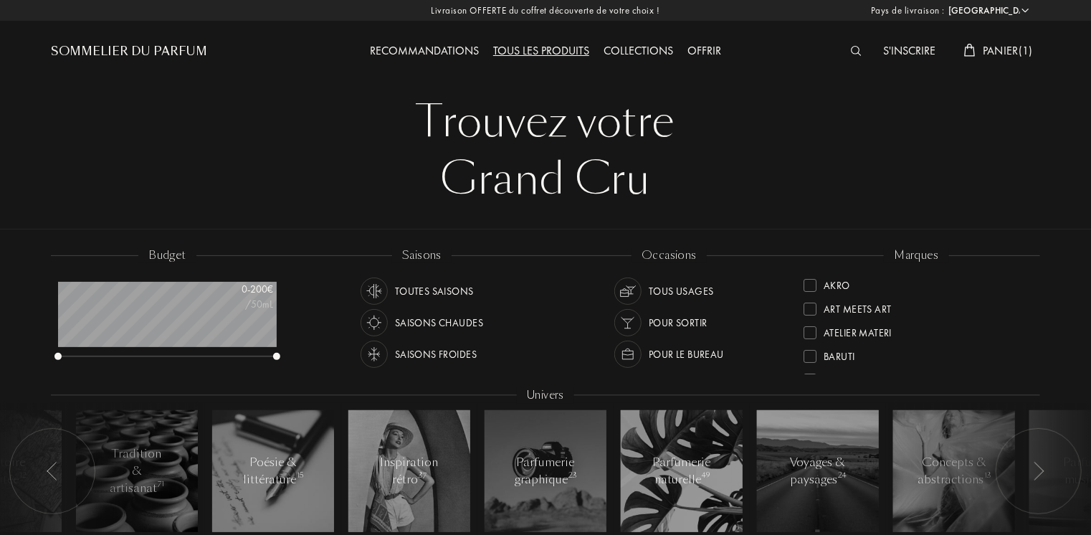
click at [851, 53] on img at bounding box center [856, 51] width 11 height 10
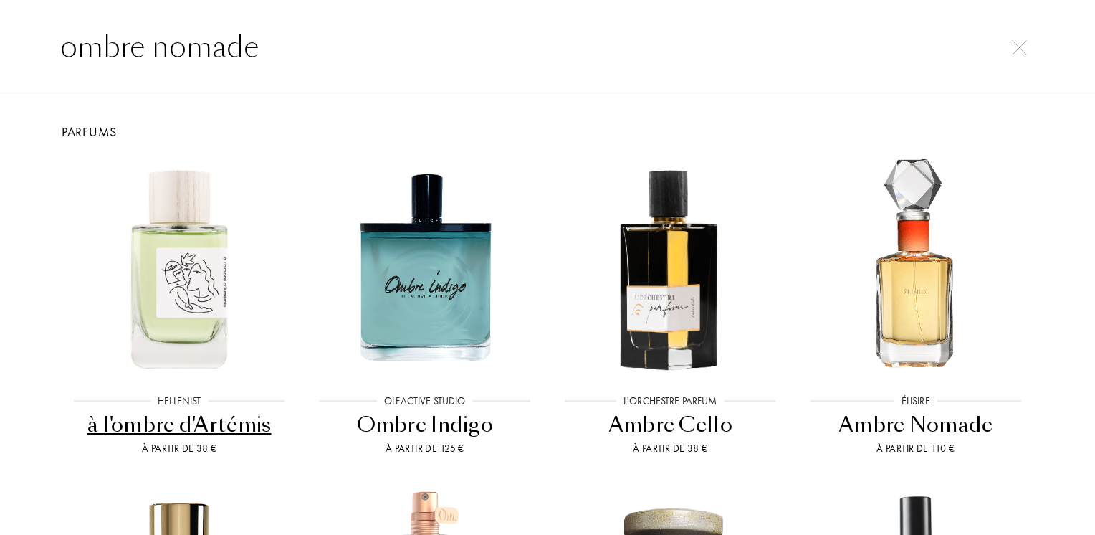
type input "ombre nomade"
click at [935, 426] on div "Ambre Nomade" at bounding box center [916, 425] width 234 height 28
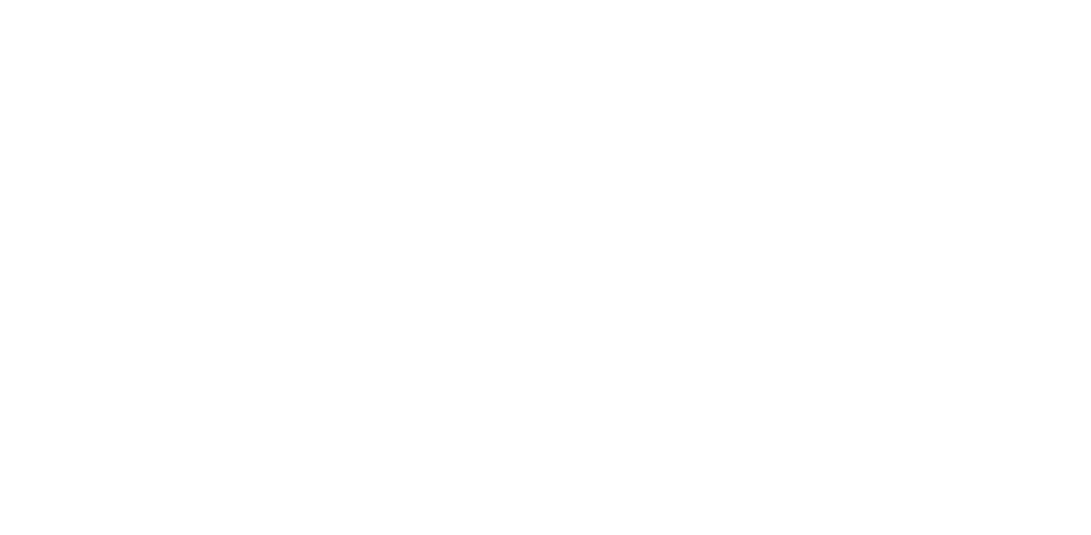
select select "FR"
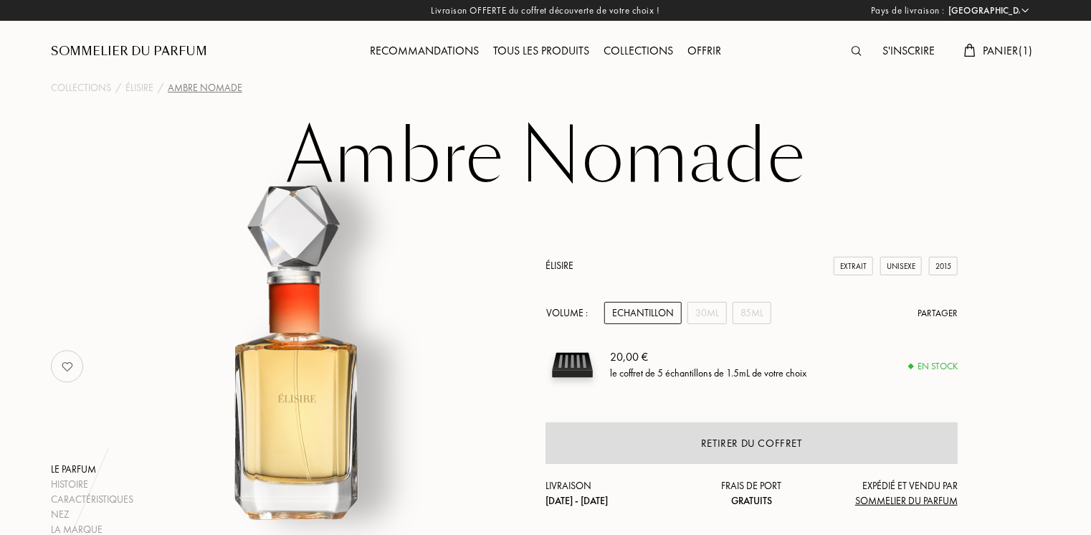
click at [996, 53] on span "Panier ( 1 )" at bounding box center [1008, 50] width 50 height 15
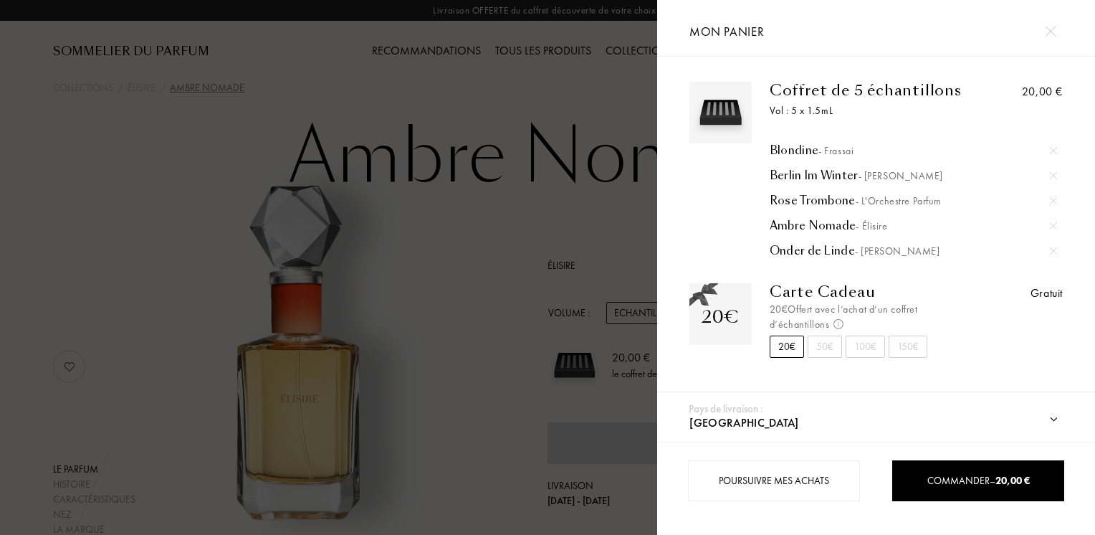
click at [793, 347] on div "20€" at bounding box center [787, 346] width 34 height 22
click at [597, 89] on div at bounding box center [328, 267] width 657 height 535
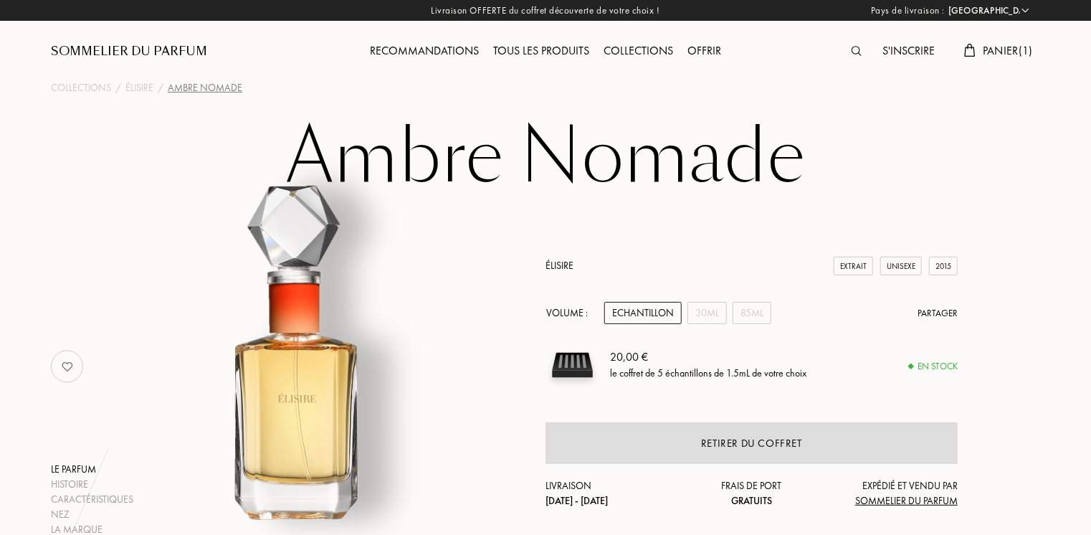
click at [159, 44] on div "Sommelier du Parfum" at bounding box center [129, 51] width 156 height 17
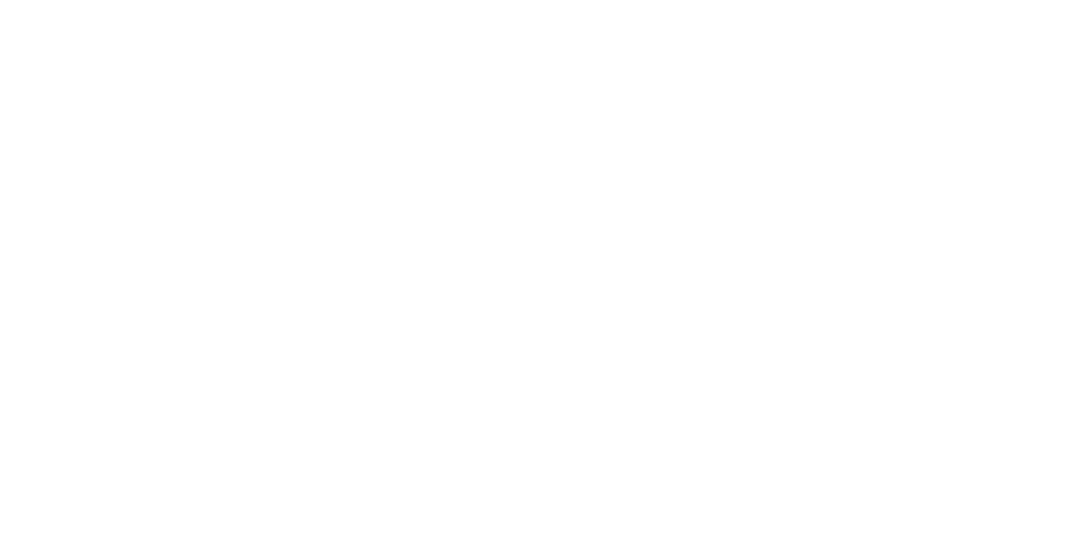
select select "FR"
